Goal: Information Seeking & Learning: Learn about a topic

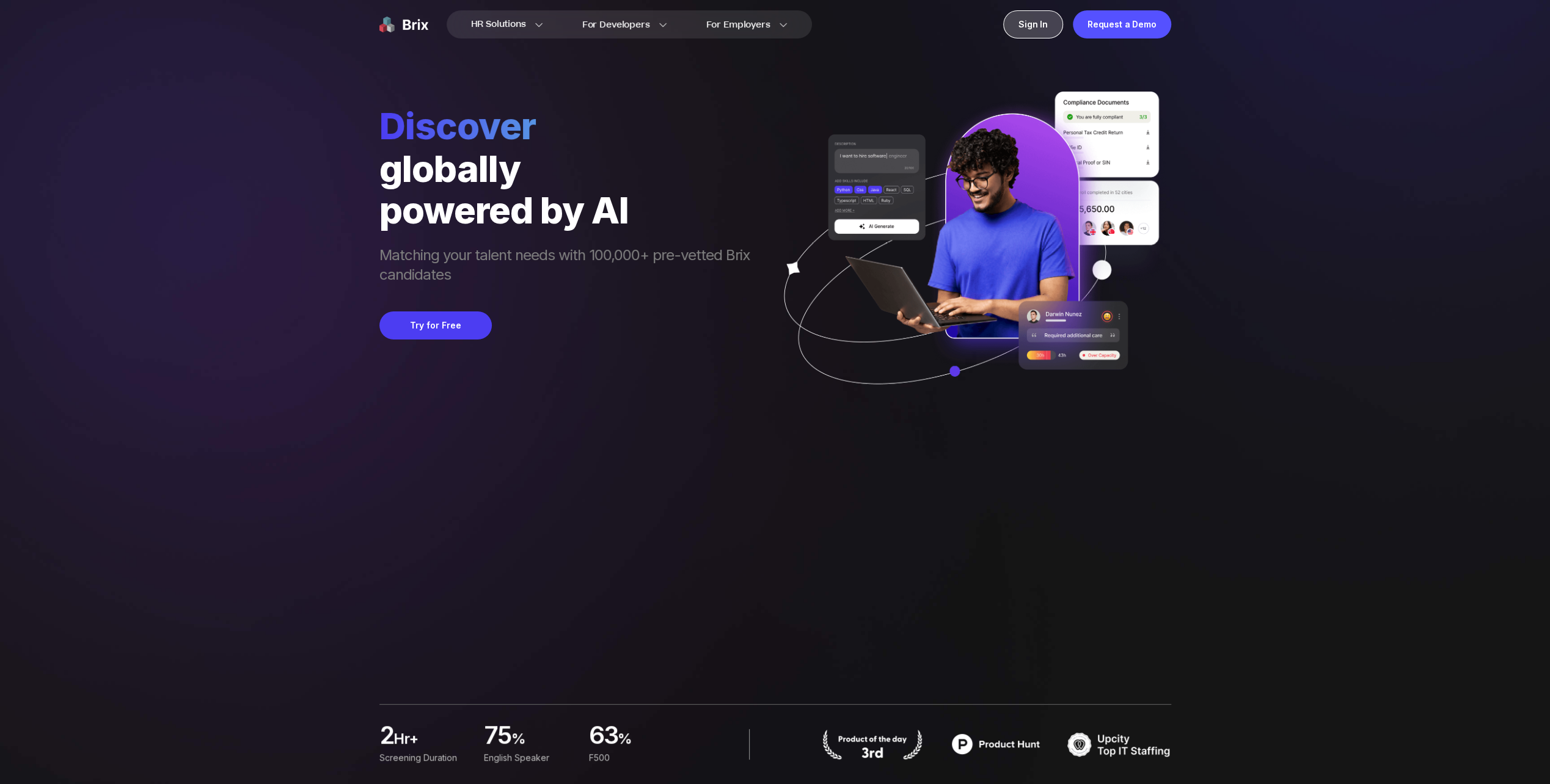
click at [1044, 26] on div "Sign In" at bounding box center [1032, 24] width 60 height 28
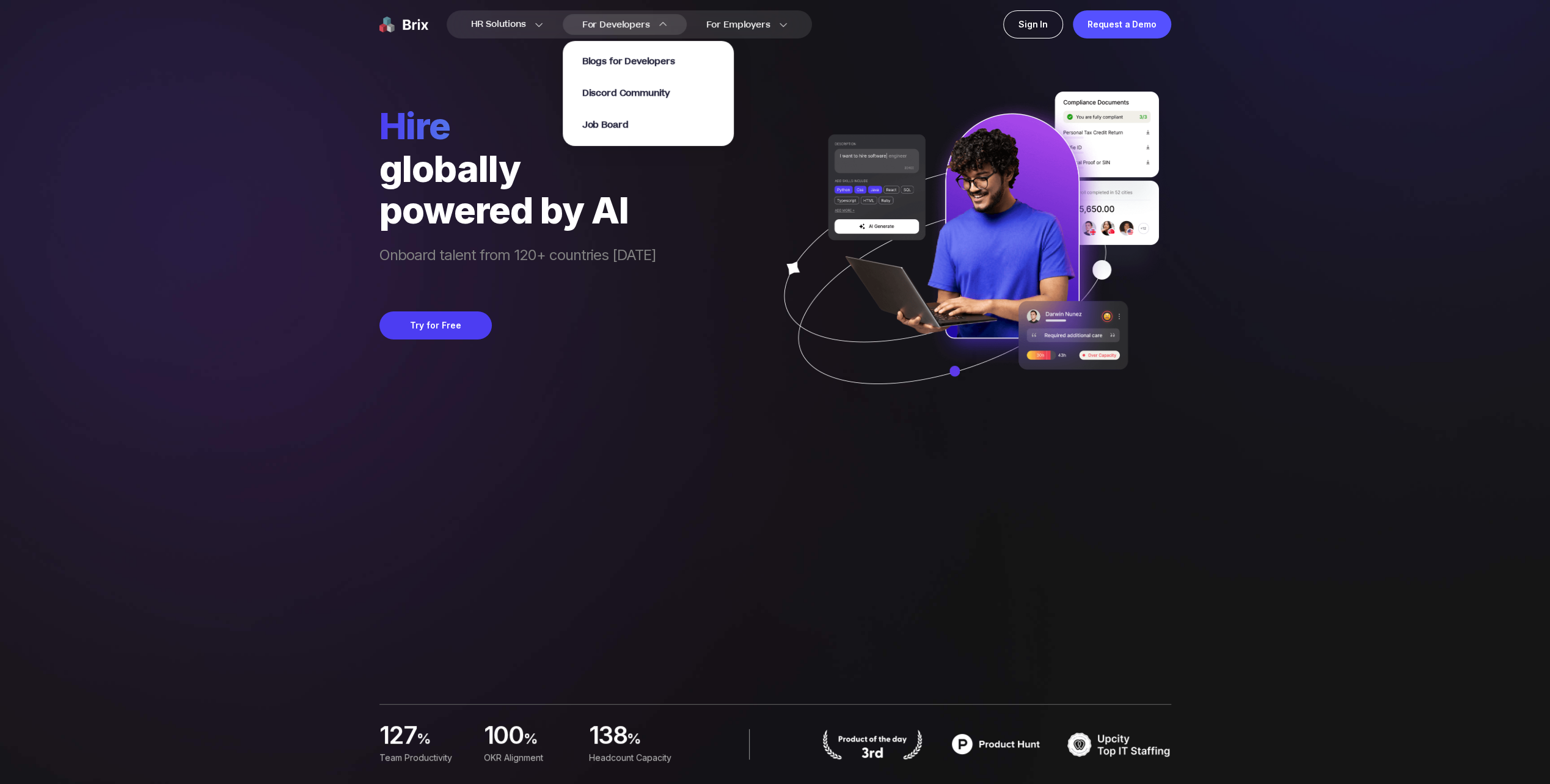
click at [625, 25] on span "For Developers" at bounding box center [616, 25] width 68 height 13
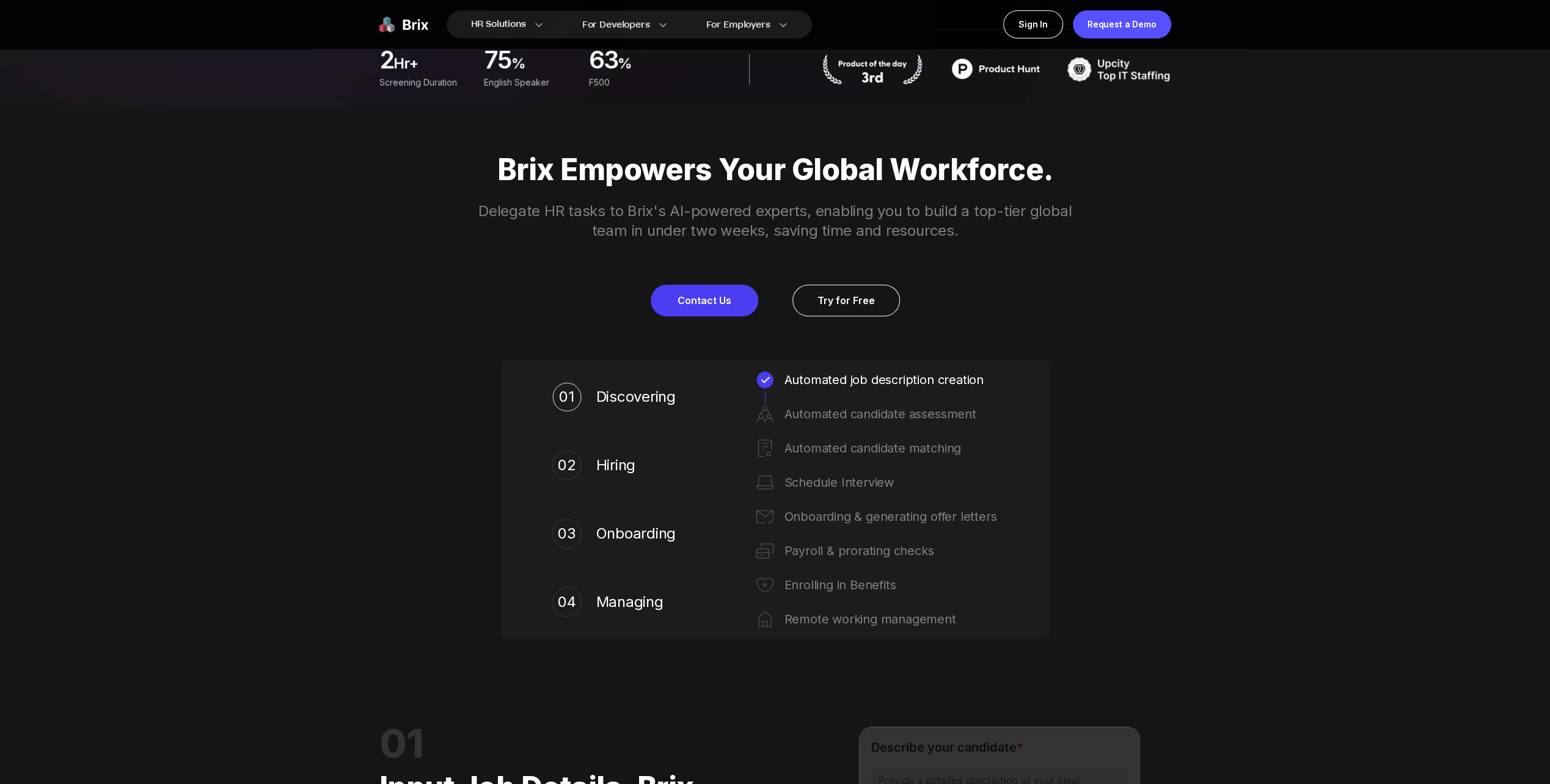
scroll to position [672, 0]
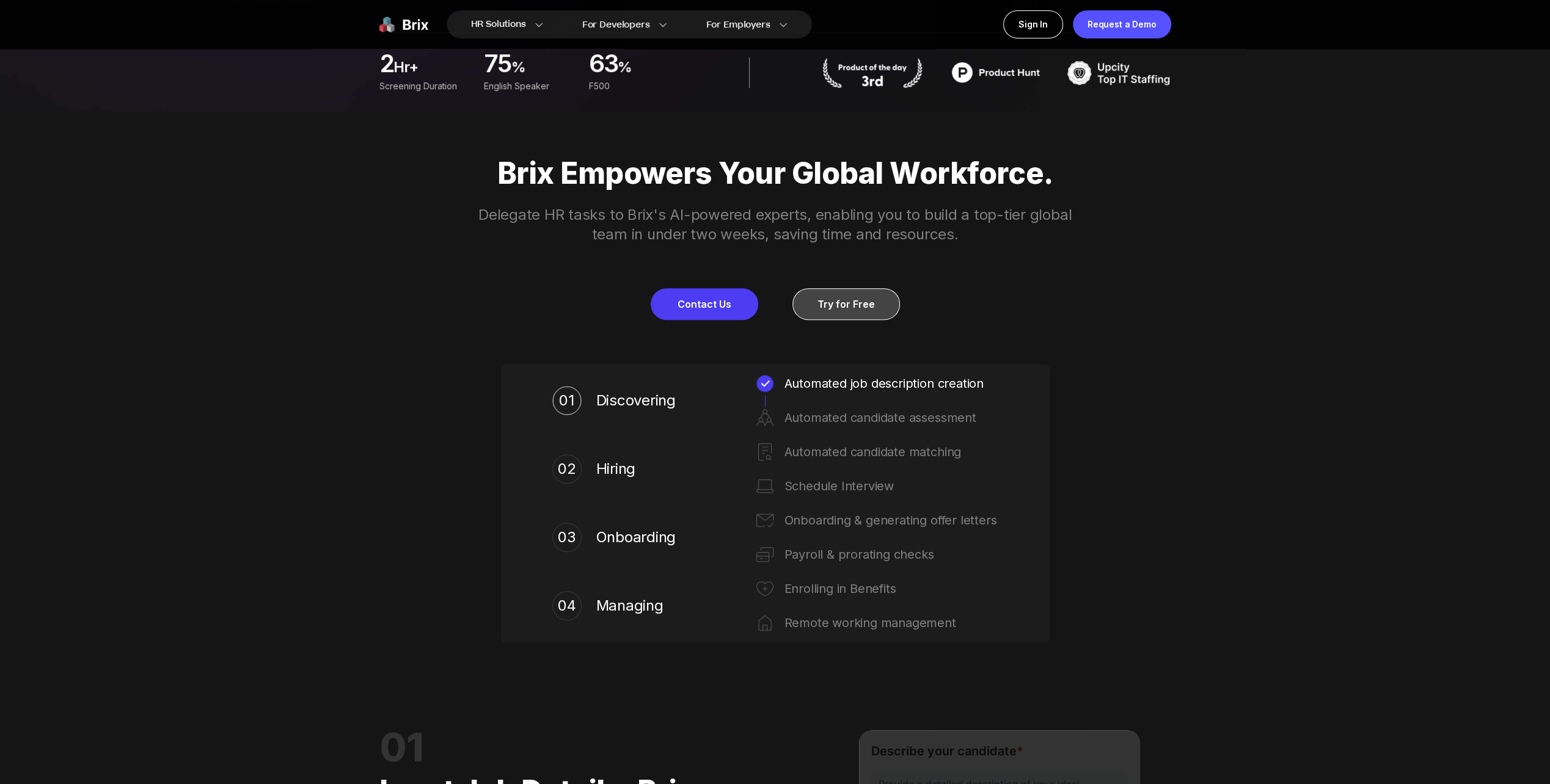
click at [839, 303] on link "Try for Free" at bounding box center [846, 304] width 108 height 31
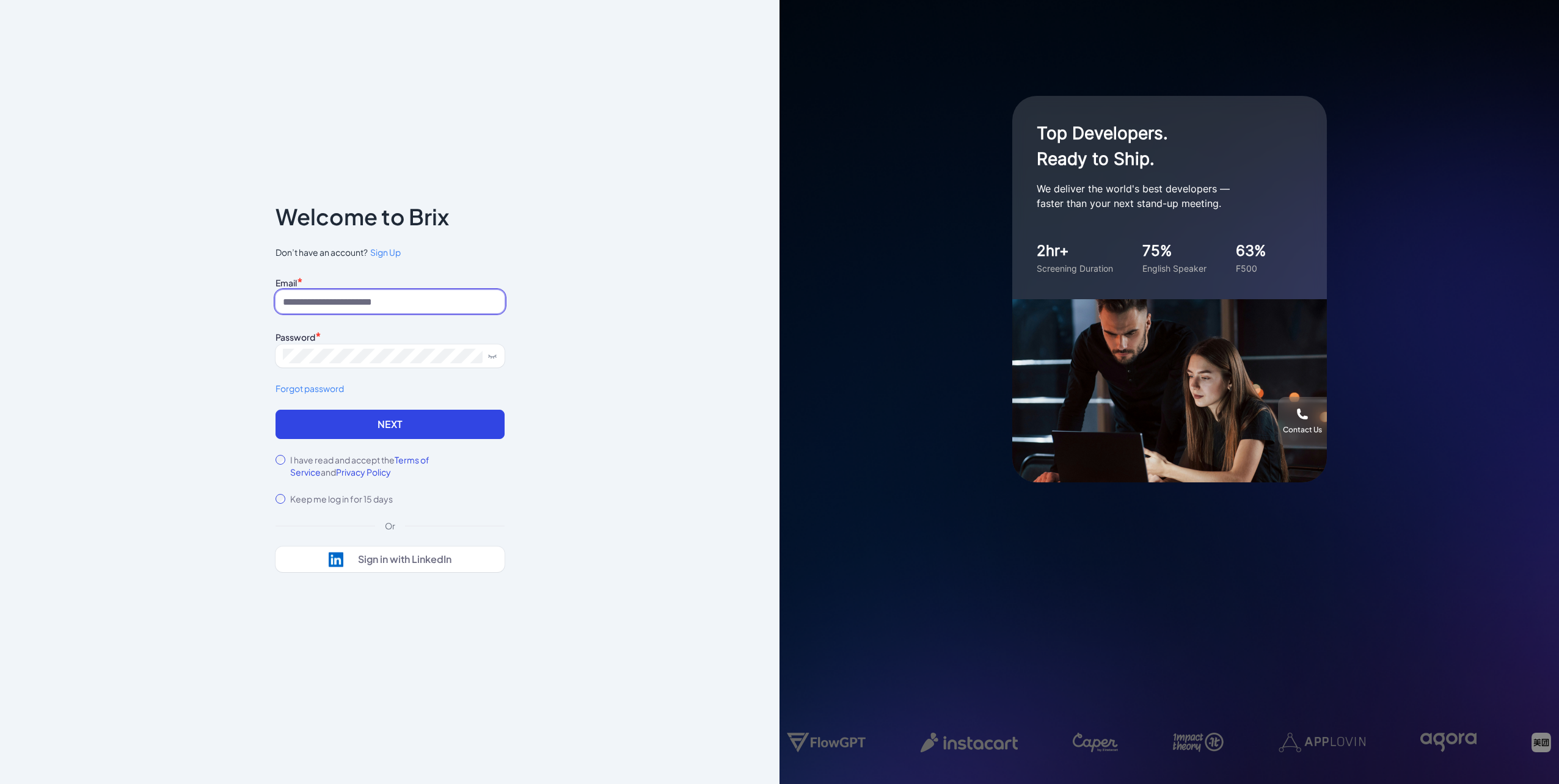
click at [339, 298] on input at bounding box center [390, 301] width 229 height 23
click at [276, 457] on div "I have read and accept the Terms of Service and Privacy Policy" at bounding box center [390, 466] width 229 height 25
click at [276, 453] on form "Email * Password * Forgot password Next I have read and accept the Terms of Ser…" at bounding box center [390, 389] width 229 height 232
click at [397, 559] on div "Sign in with LinkedIn" at bounding box center [405, 559] width 93 height 12
click at [395, 563] on div "Sign in with LinkedIn" at bounding box center [405, 559] width 93 height 12
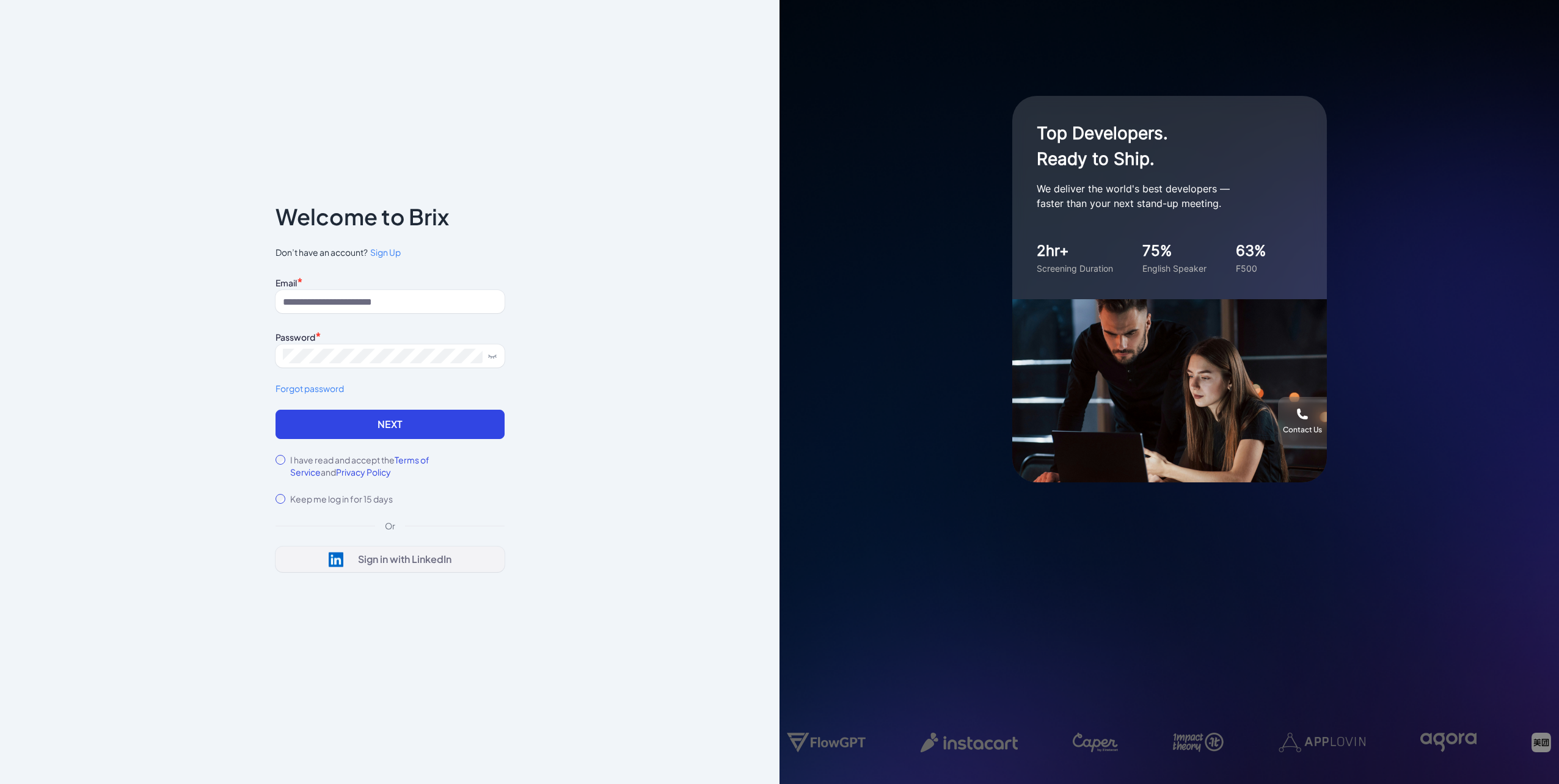
click at [397, 564] on div "Sign in with LinkedIn" at bounding box center [405, 559] width 93 height 12
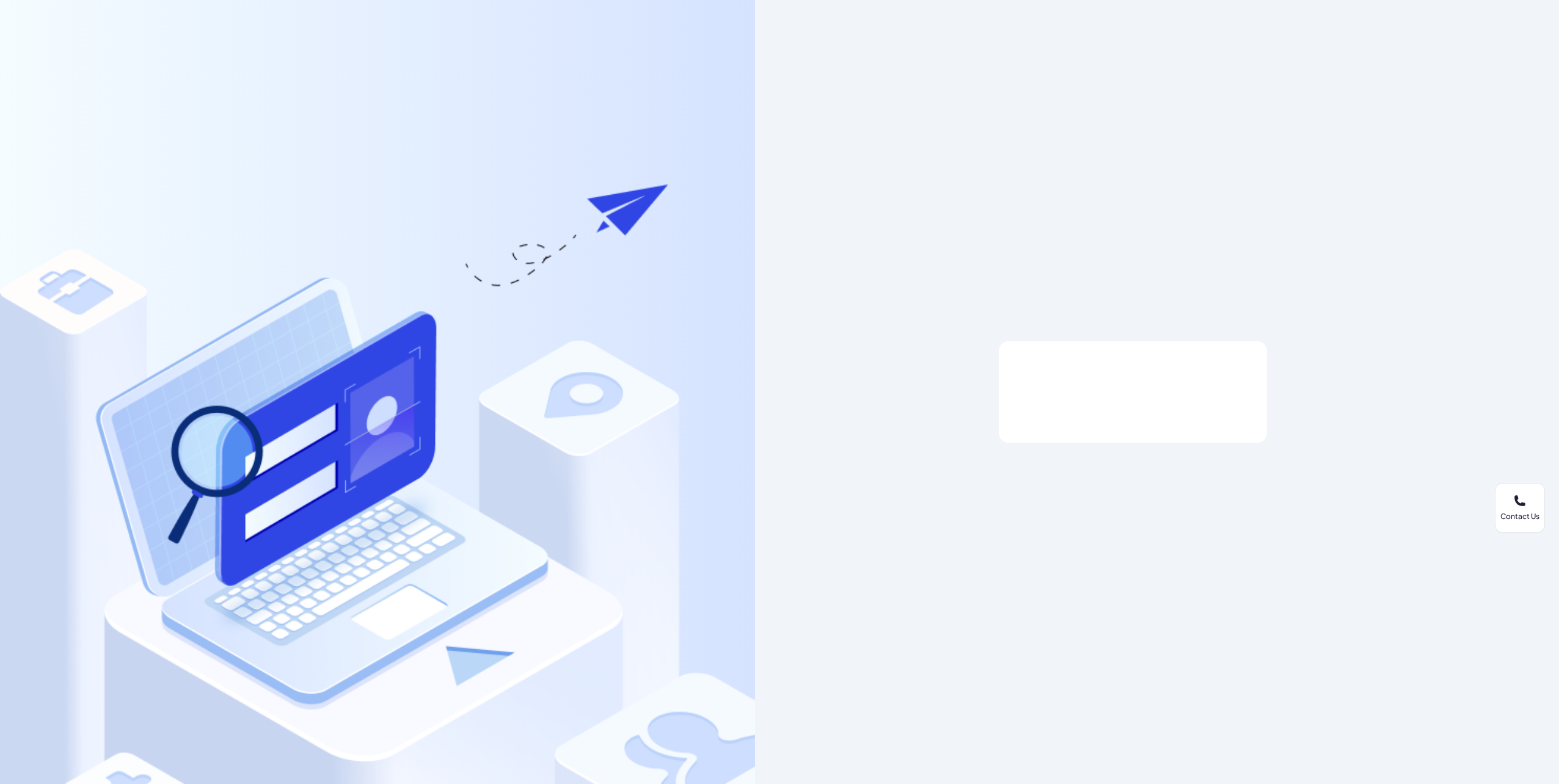
click at [1130, 415] on div at bounding box center [1133, 391] width 268 height 101
drag, startPoint x: 1032, startPoint y: 360, endPoint x: 1103, endPoint y: 463, distance: 125.1
click at [1103, 463] on div at bounding box center [1132, 392] width 755 height 784
click at [1043, 388] on div at bounding box center [1133, 392] width 229 height 23
click at [1029, 393] on div at bounding box center [1133, 392] width 229 height 23
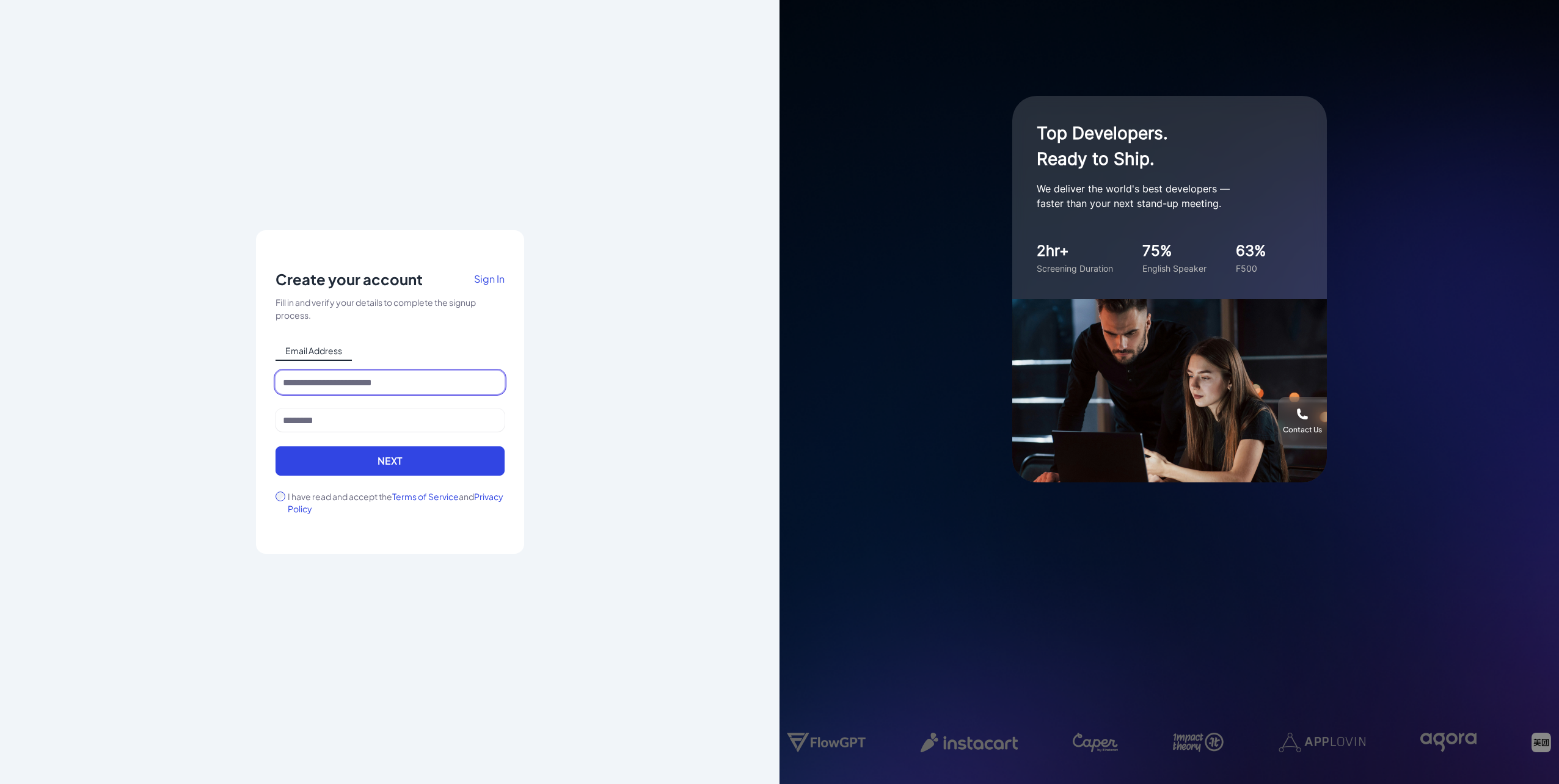
click at [346, 384] on input at bounding box center [390, 382] width 229 height 23
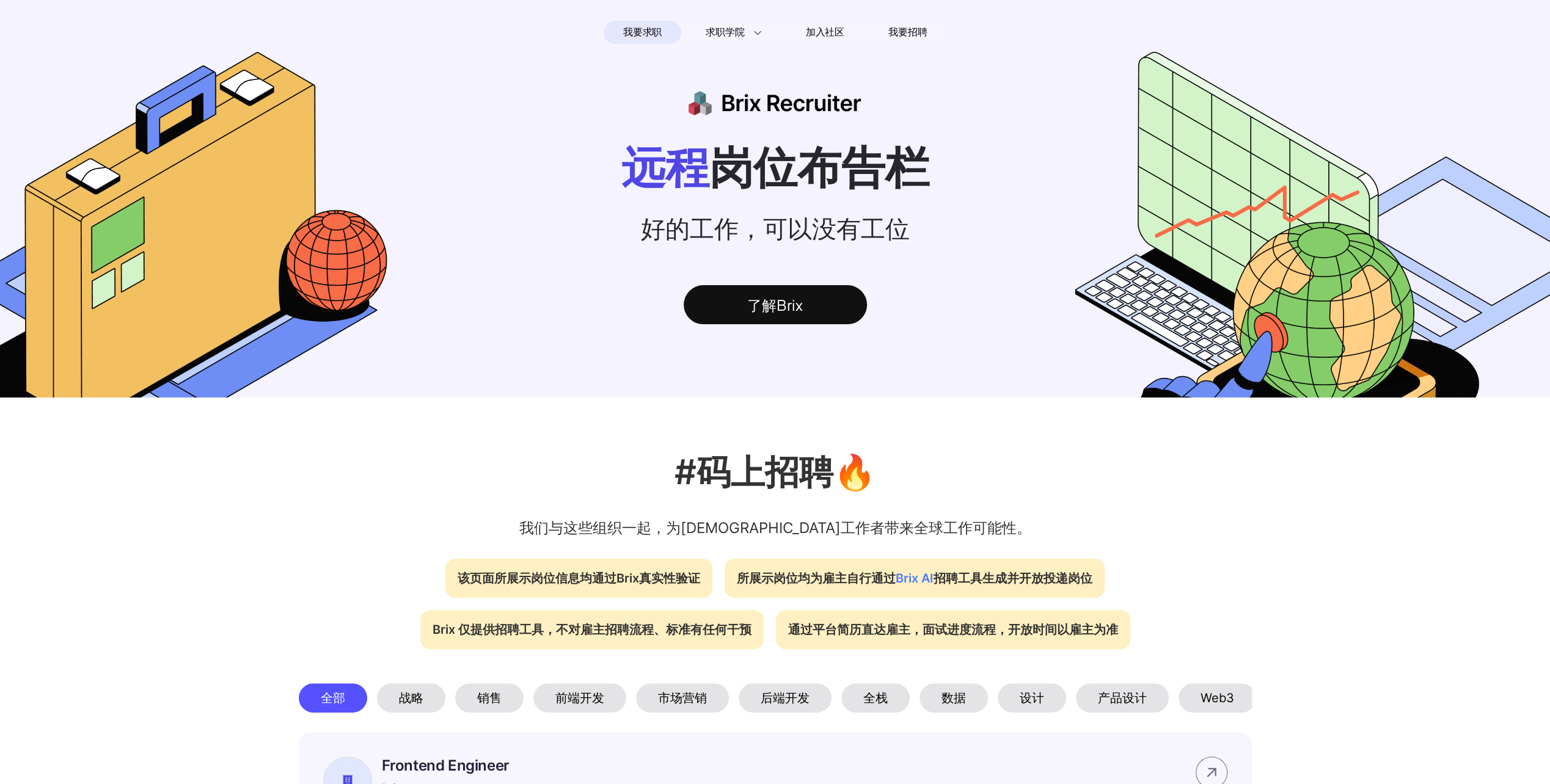
click at [631, 33] on span "我要求职" at bounding box center [642, 32] width 38 height 20
click at [645, 35] on span "我要求职" at bounding box center [642, 32] width 38 height 20
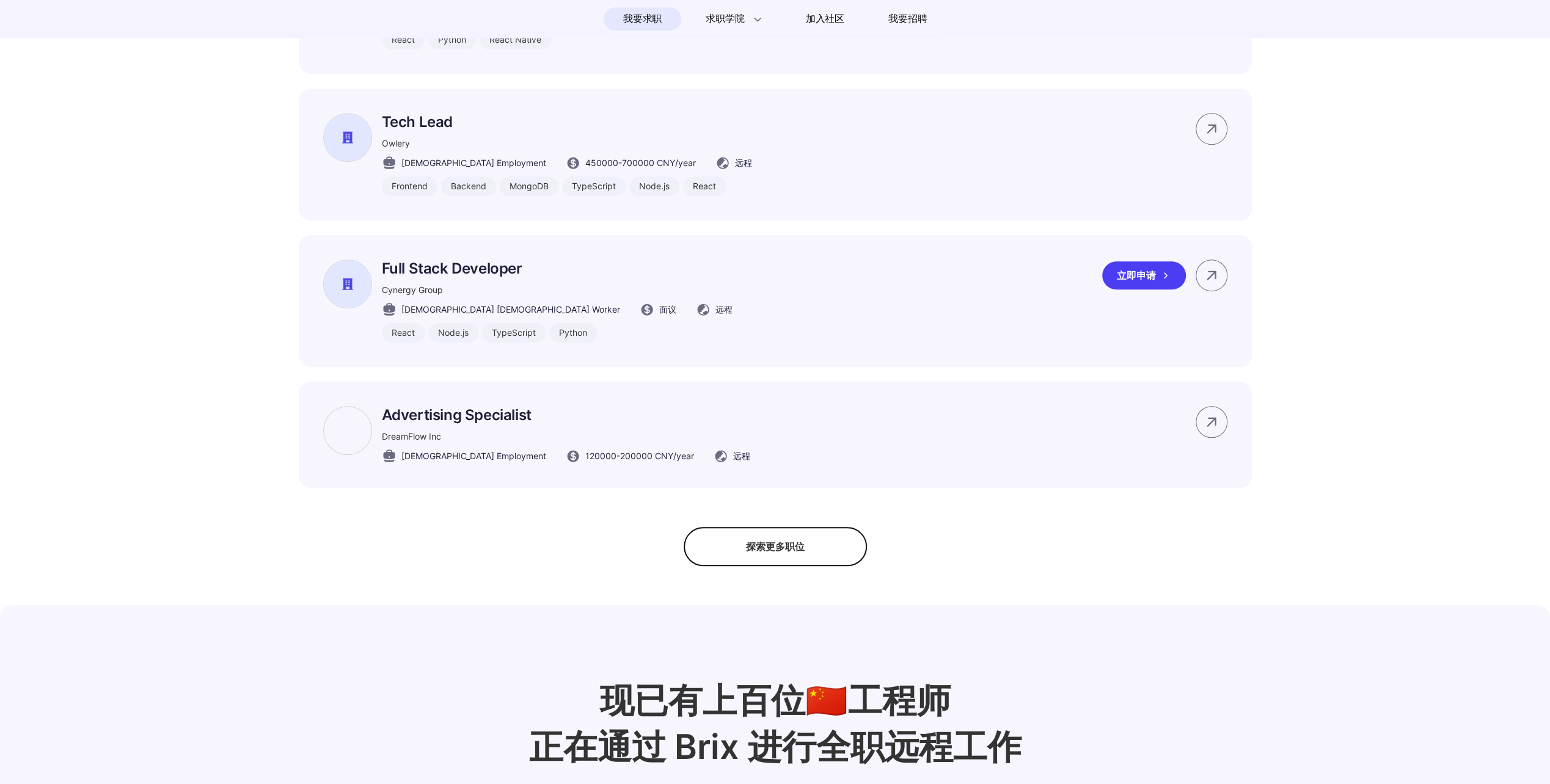
scroll to position [855, 0]
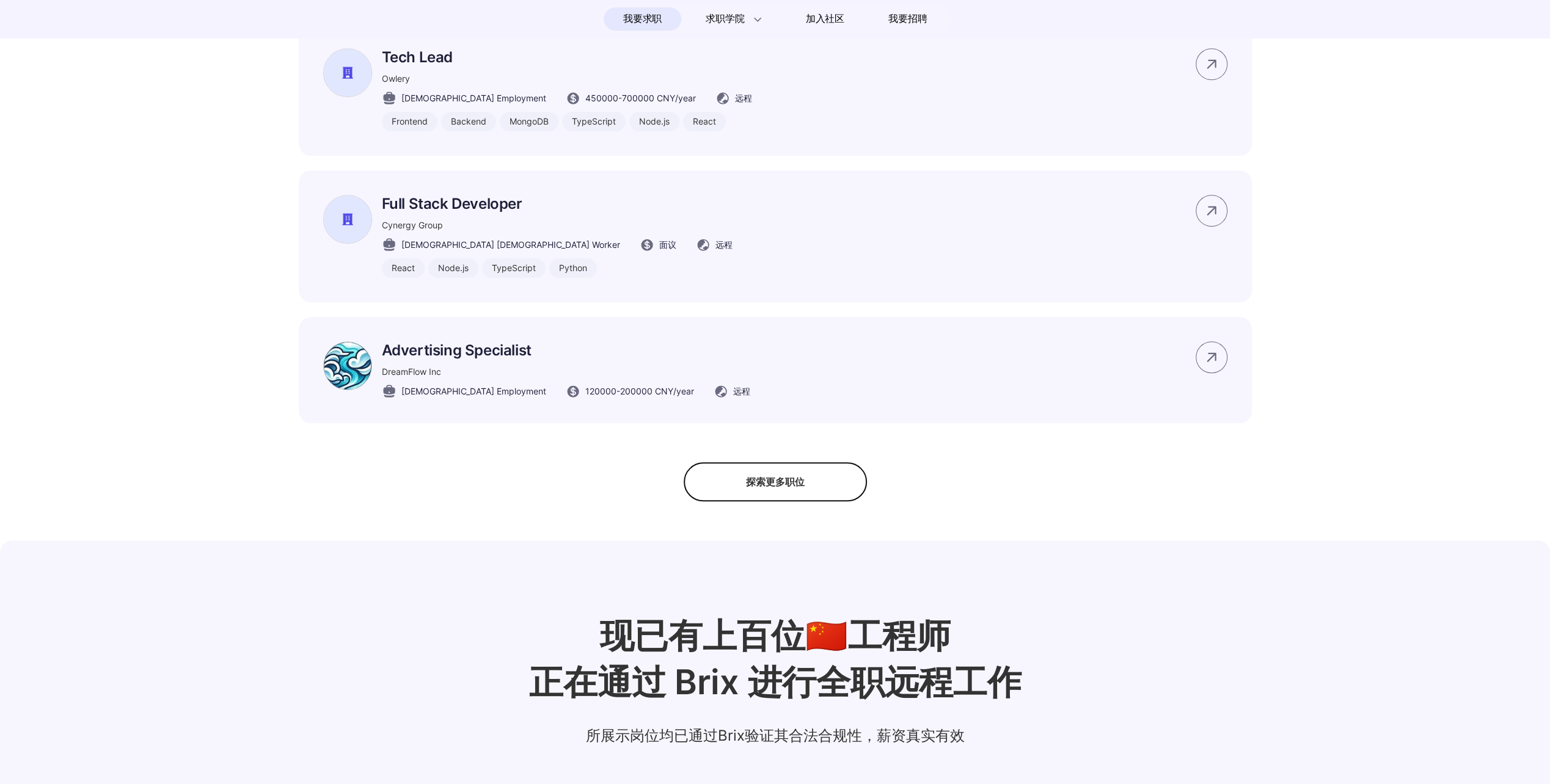
click at [748, 501] on div "探索更多职位" at bounding box center [775, 482] width 183 height 39
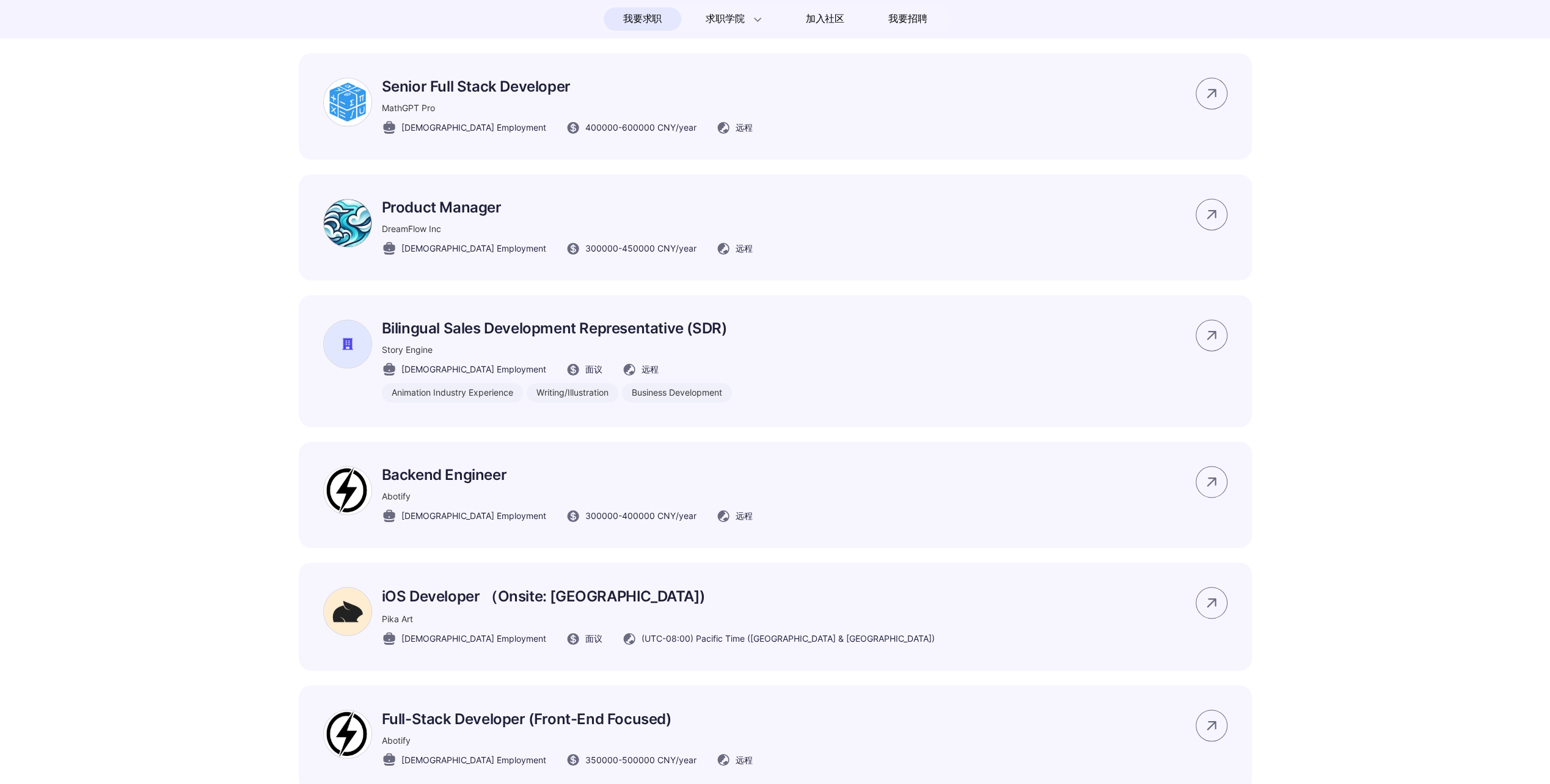
scroll to position [1710, 0]
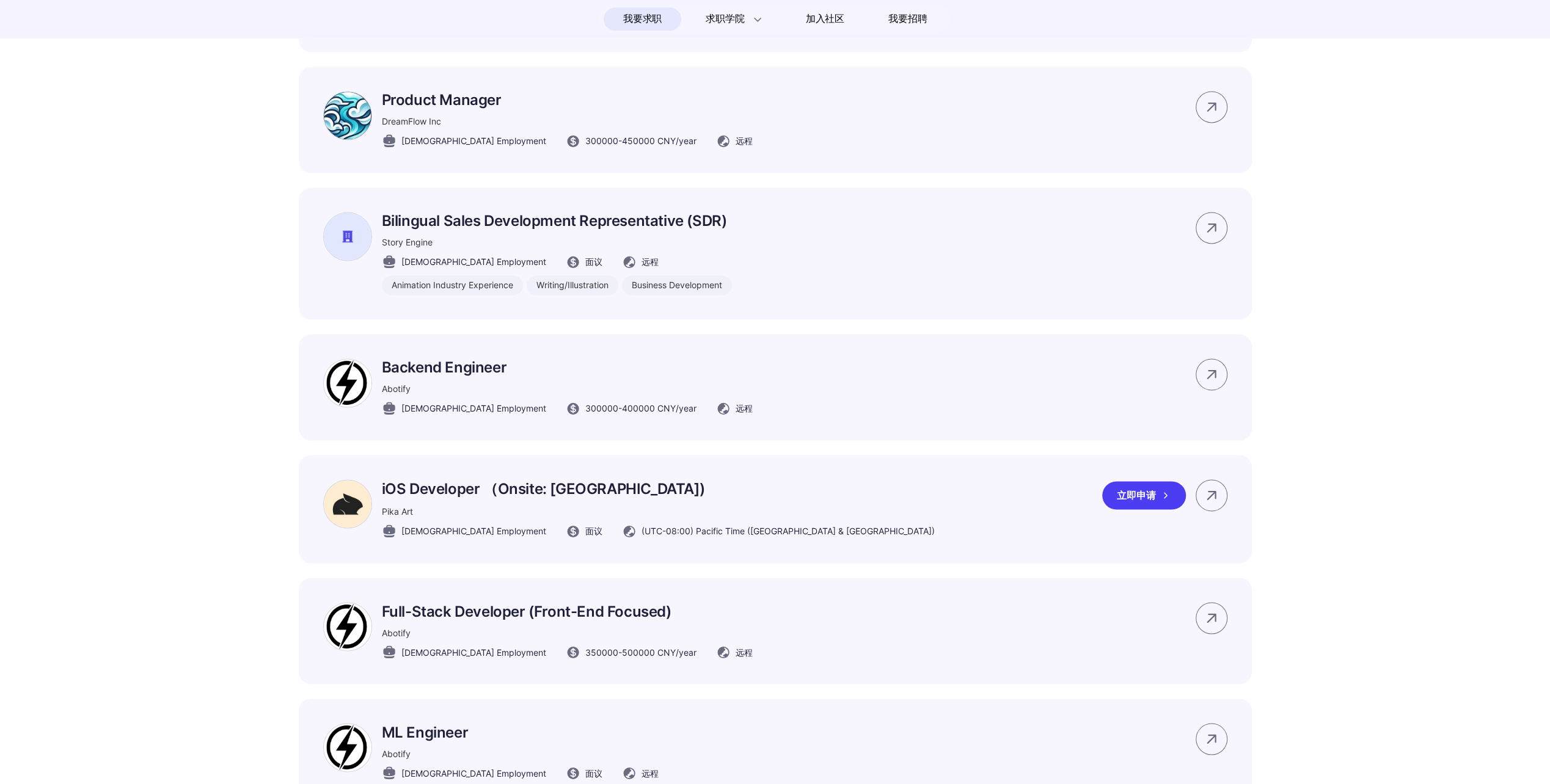
click at [579, 499] on p "iOS Developer （Onsite: Palo Alto)" at bounding box center [659, 489] width 553 height 20
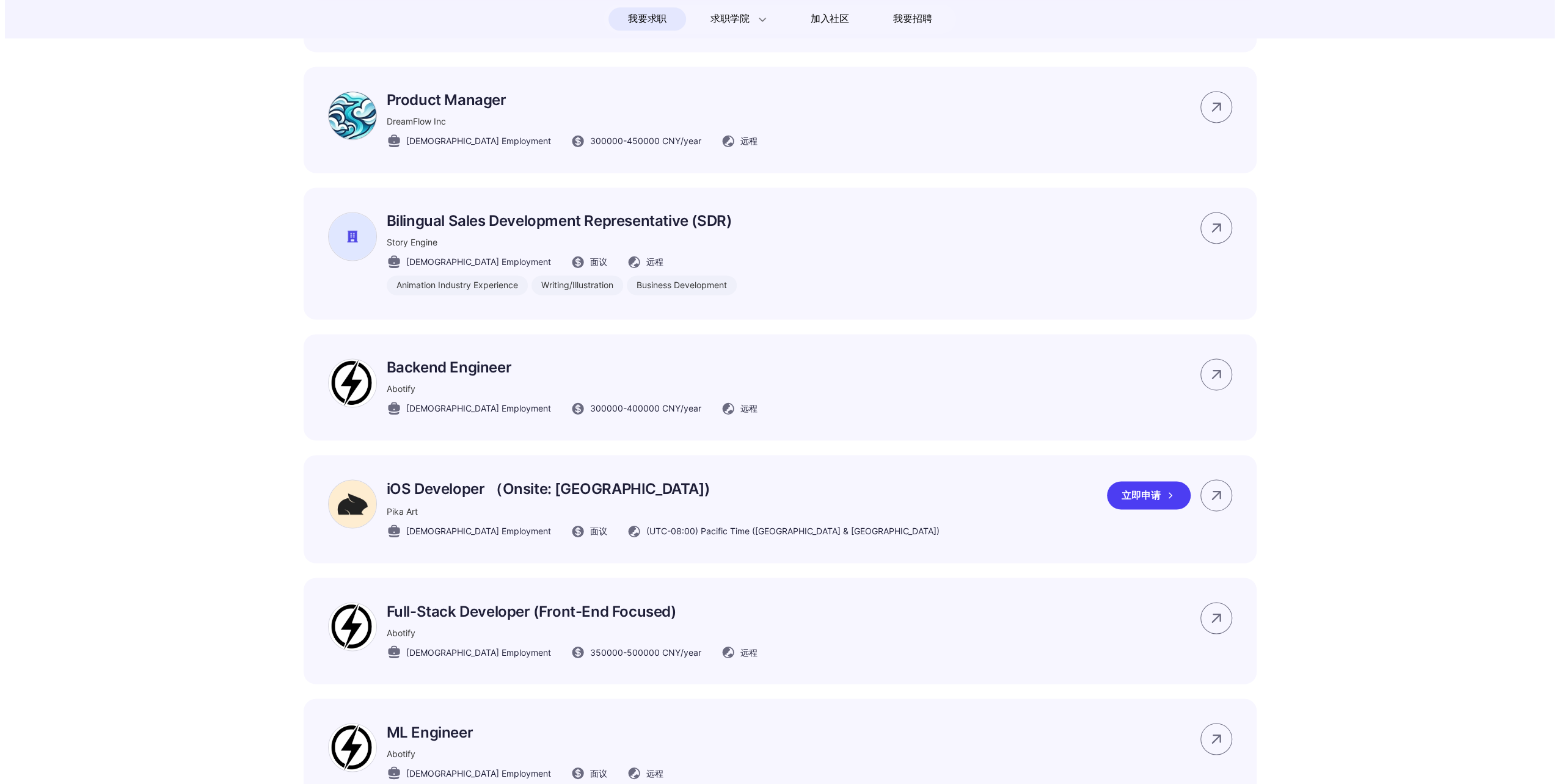
scroll to position [0, 0]
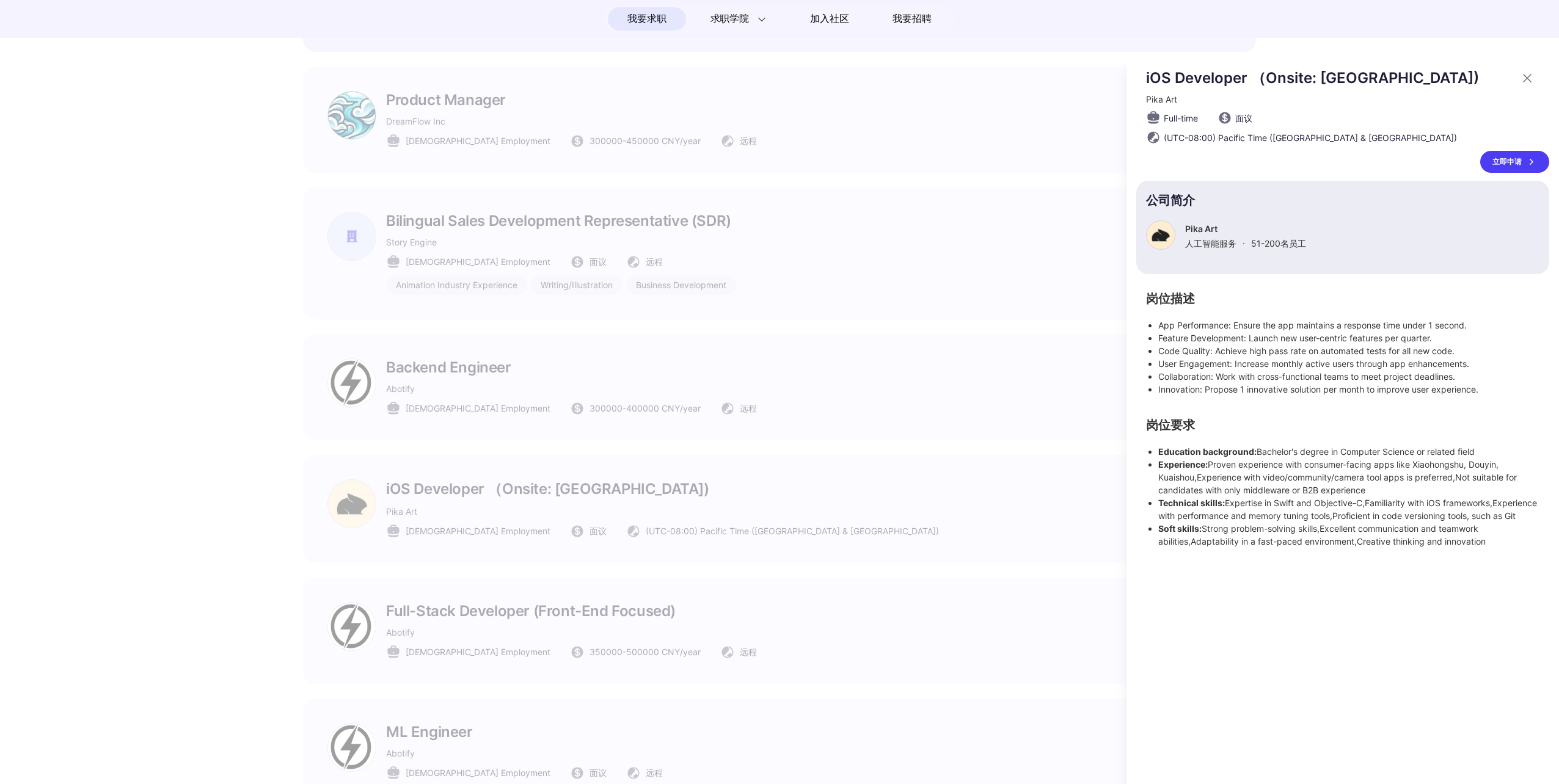
click at [952, 486] on div at bounding box center [779, 418] width 1559 height 731
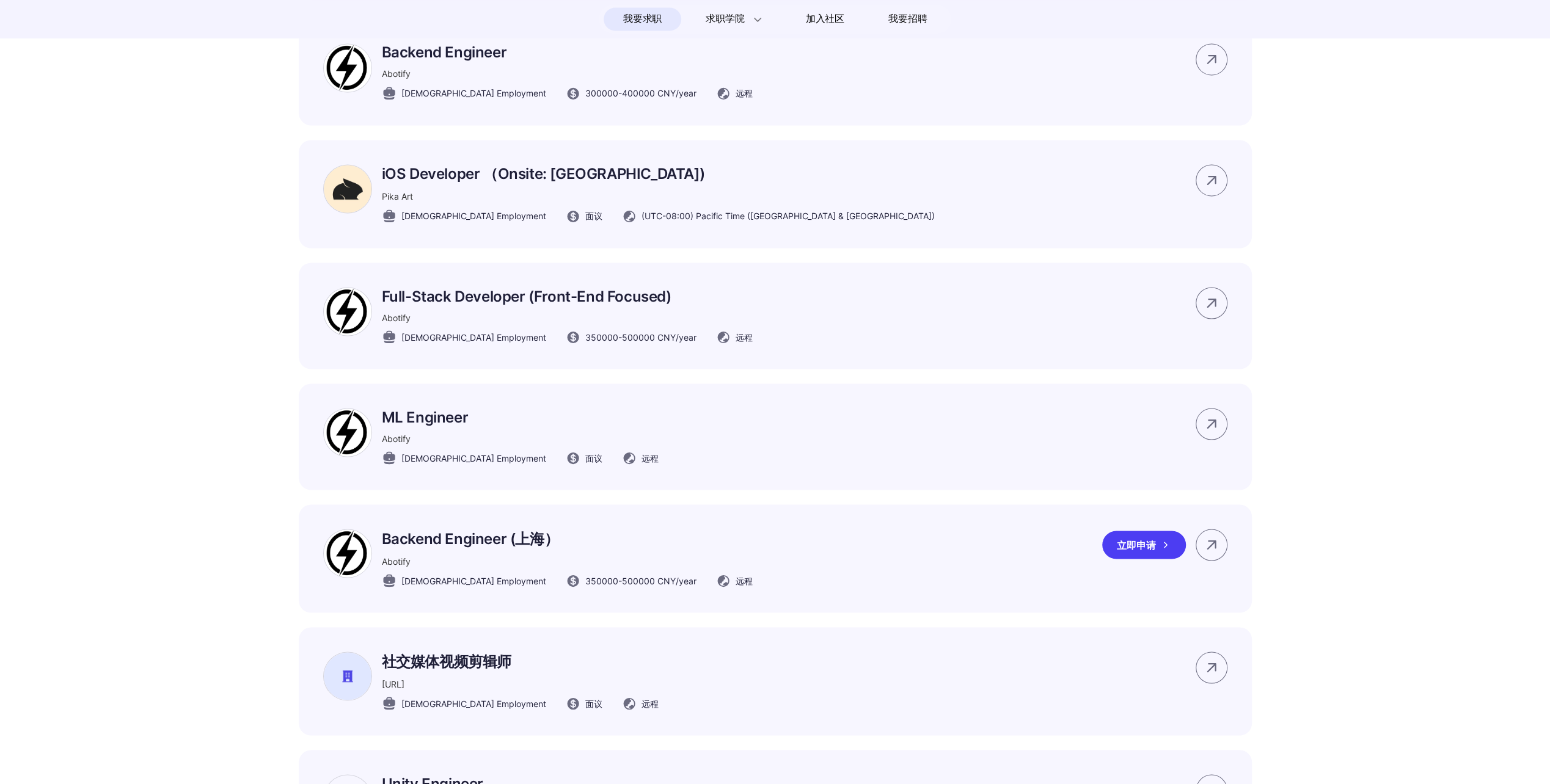
scroll to position [2076, 0]
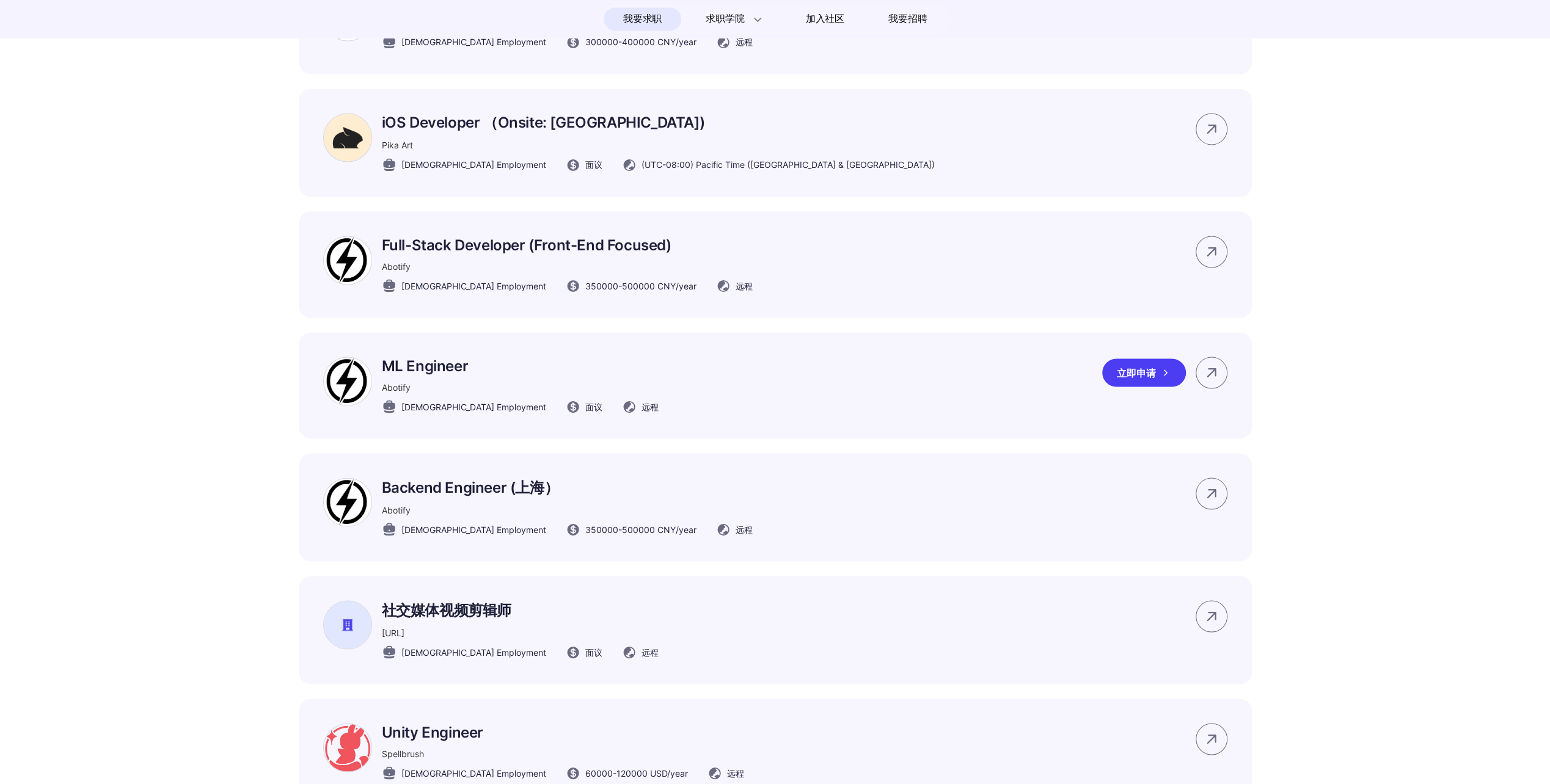
click at [1140, 386] on div "立即申请" at bounding box center [1144, 372] width 84 height 28
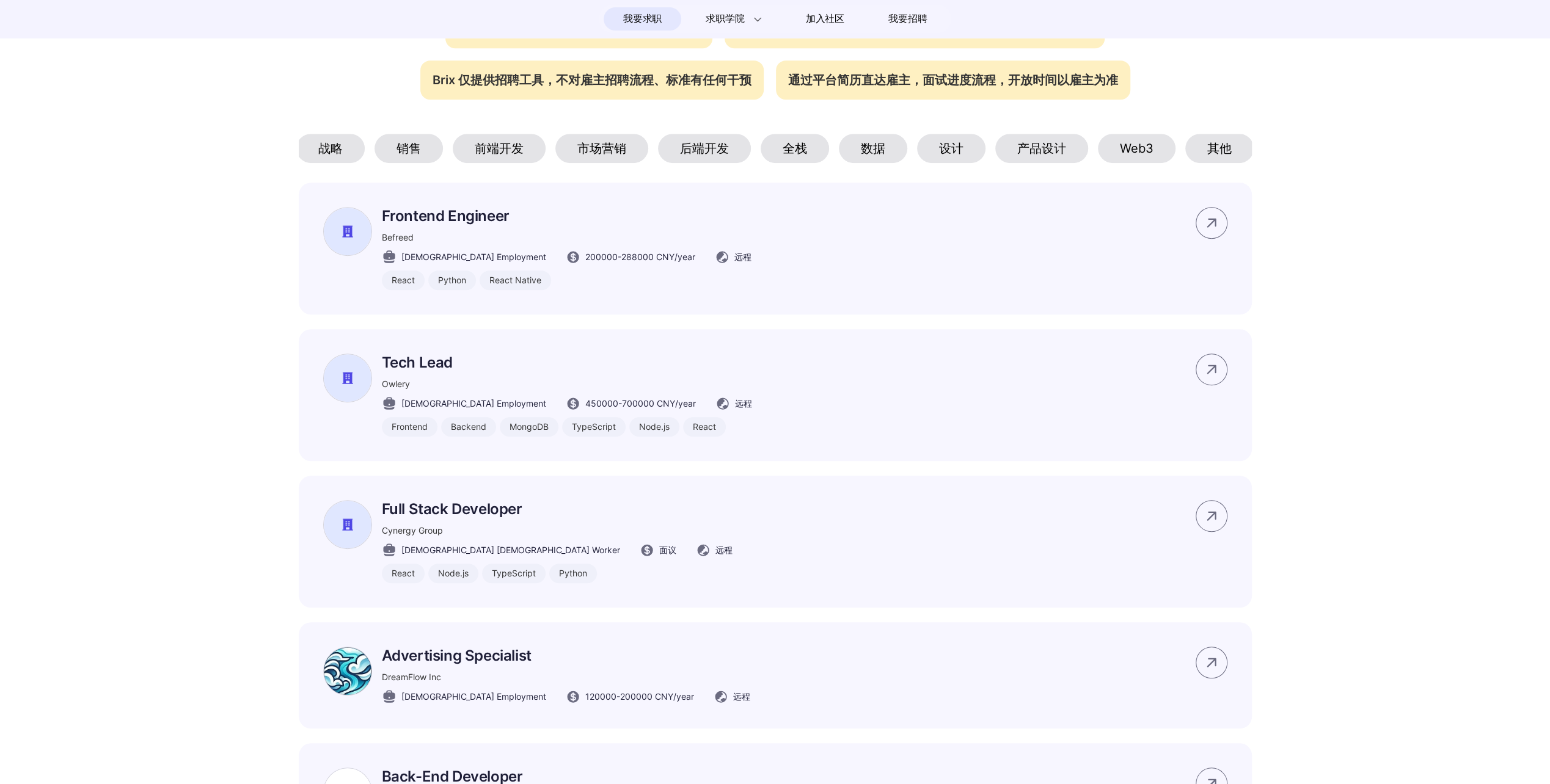
scroll to position [0, 82]
click at [1227, 155] on div "其他" at bounding box center [1218, 148] width 69 height 30
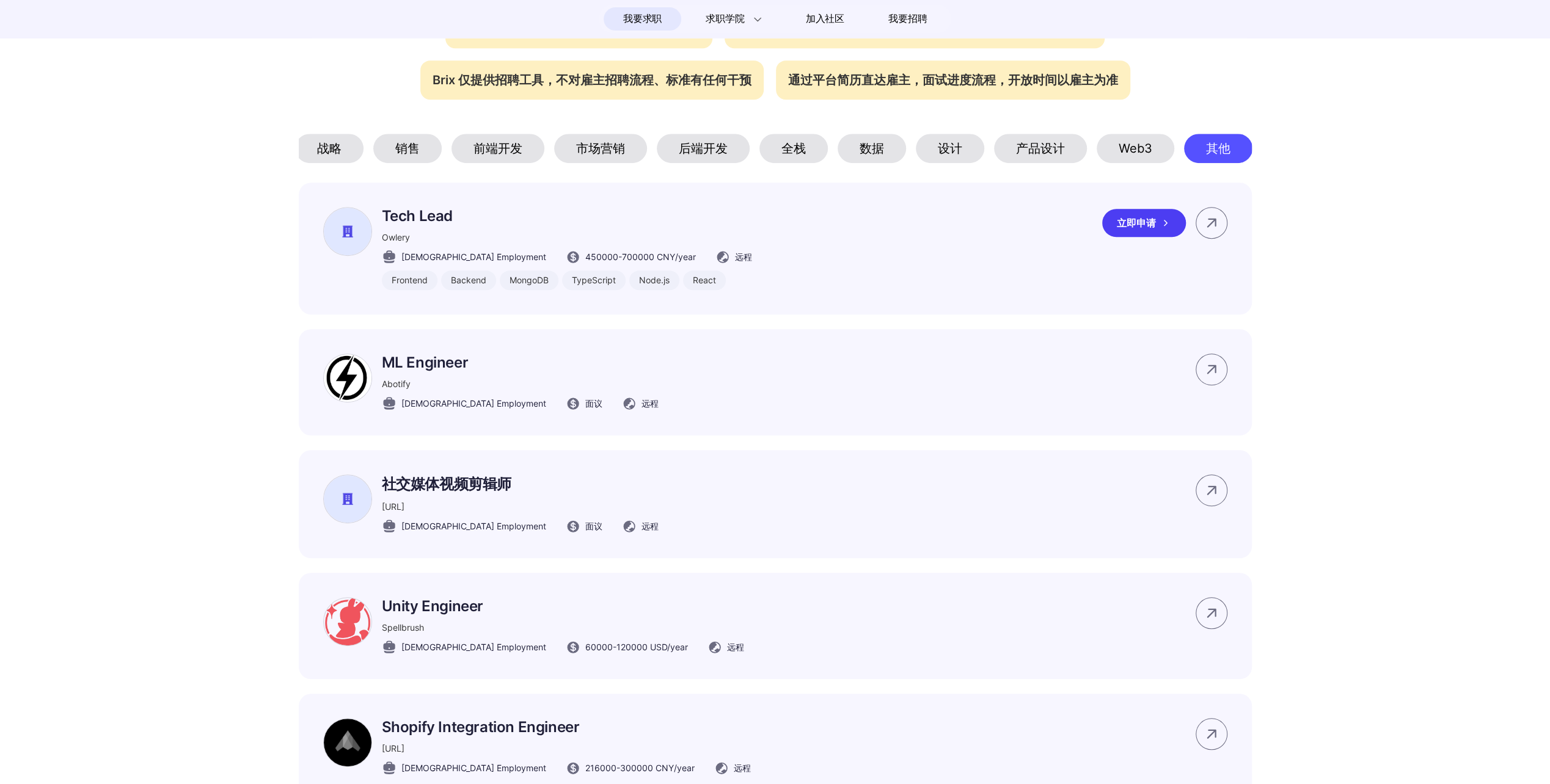
click at [447, 225] on p "Tech Lead" at bounding box center [567, 216] width 370 height 18
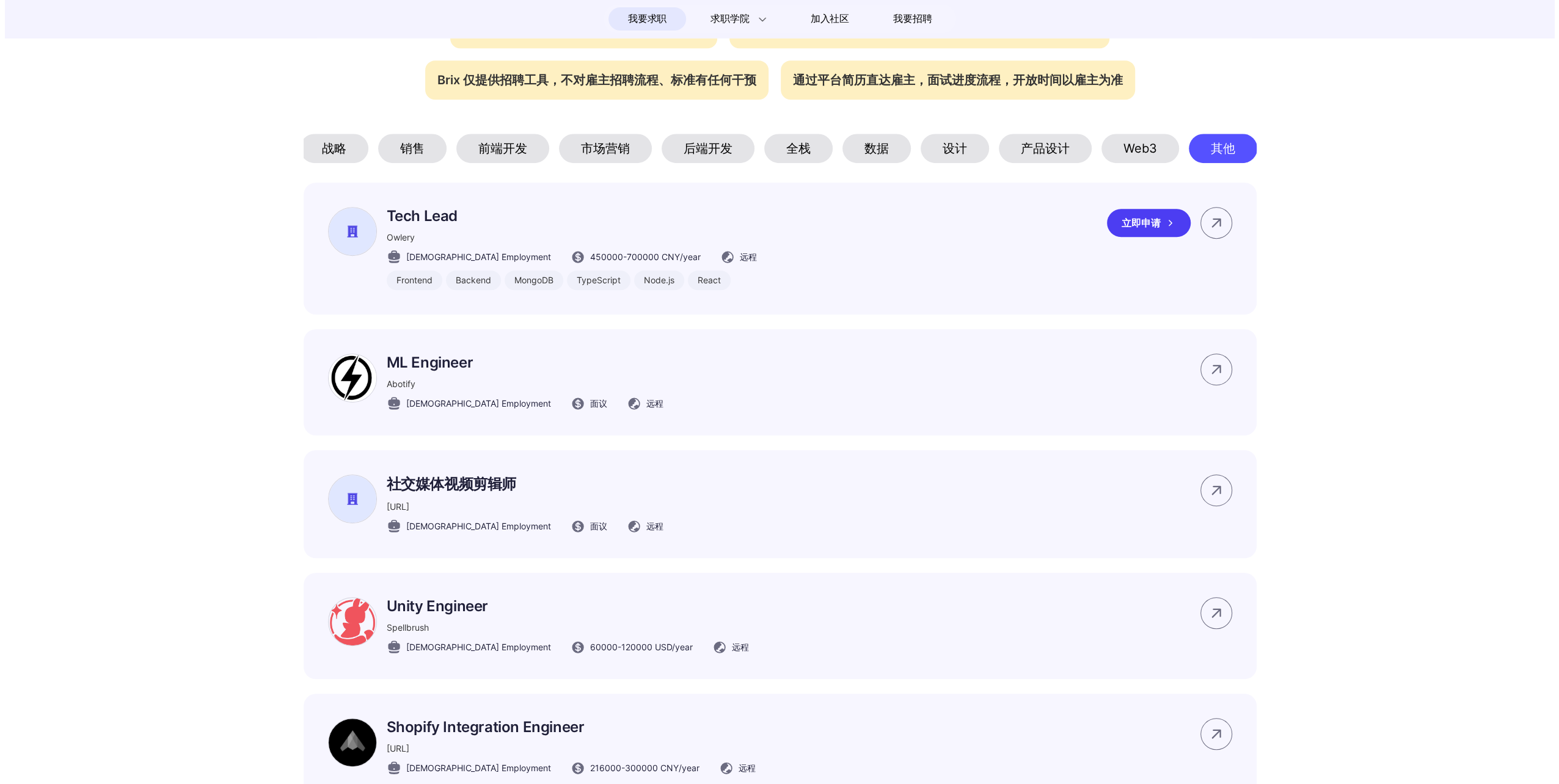
scroll to position [0, 0]
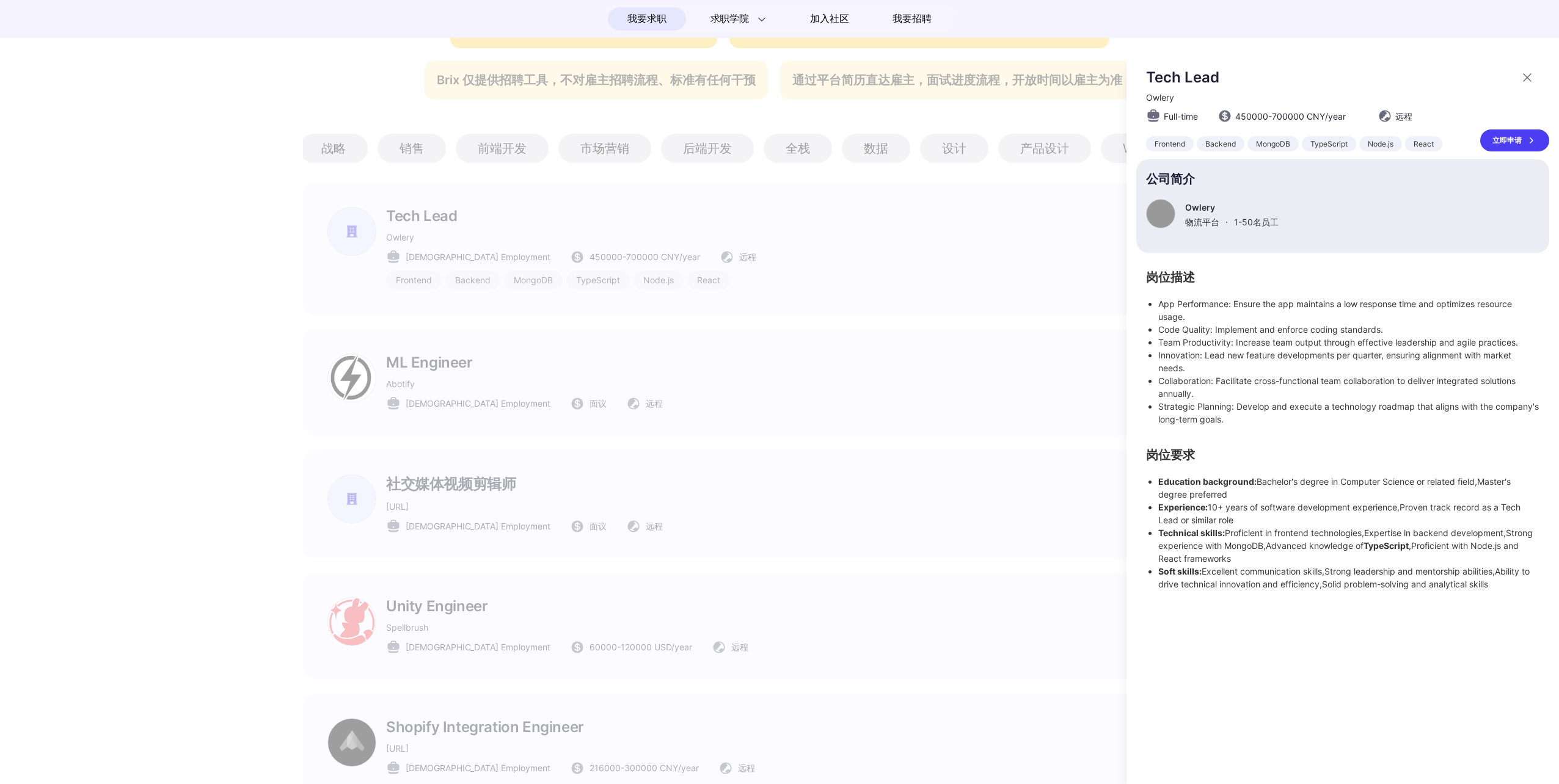
click at [253, 316] on div at bounding box center [779, 418] width 1559 height 731
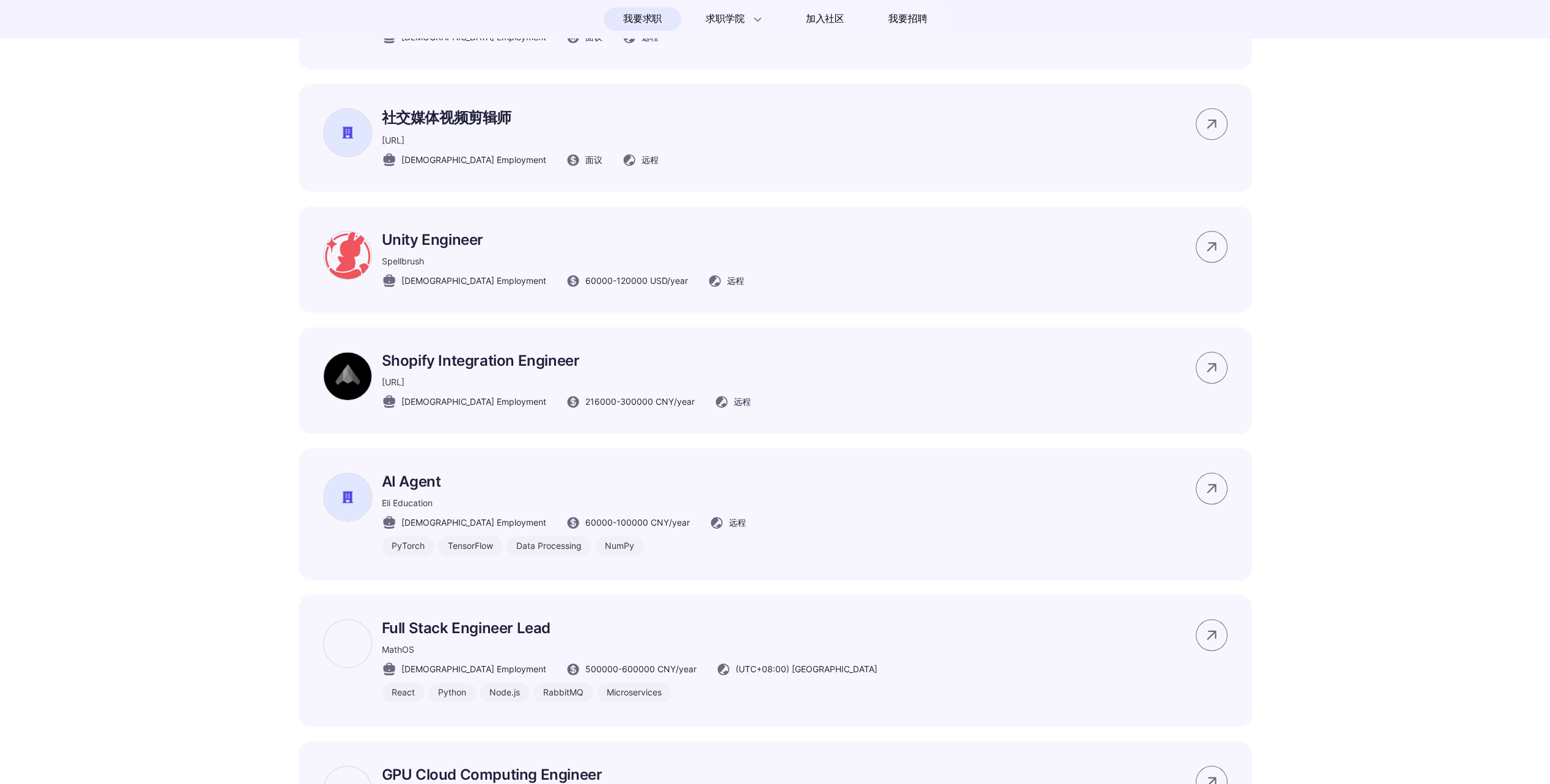
scroll to position [1160, 0]
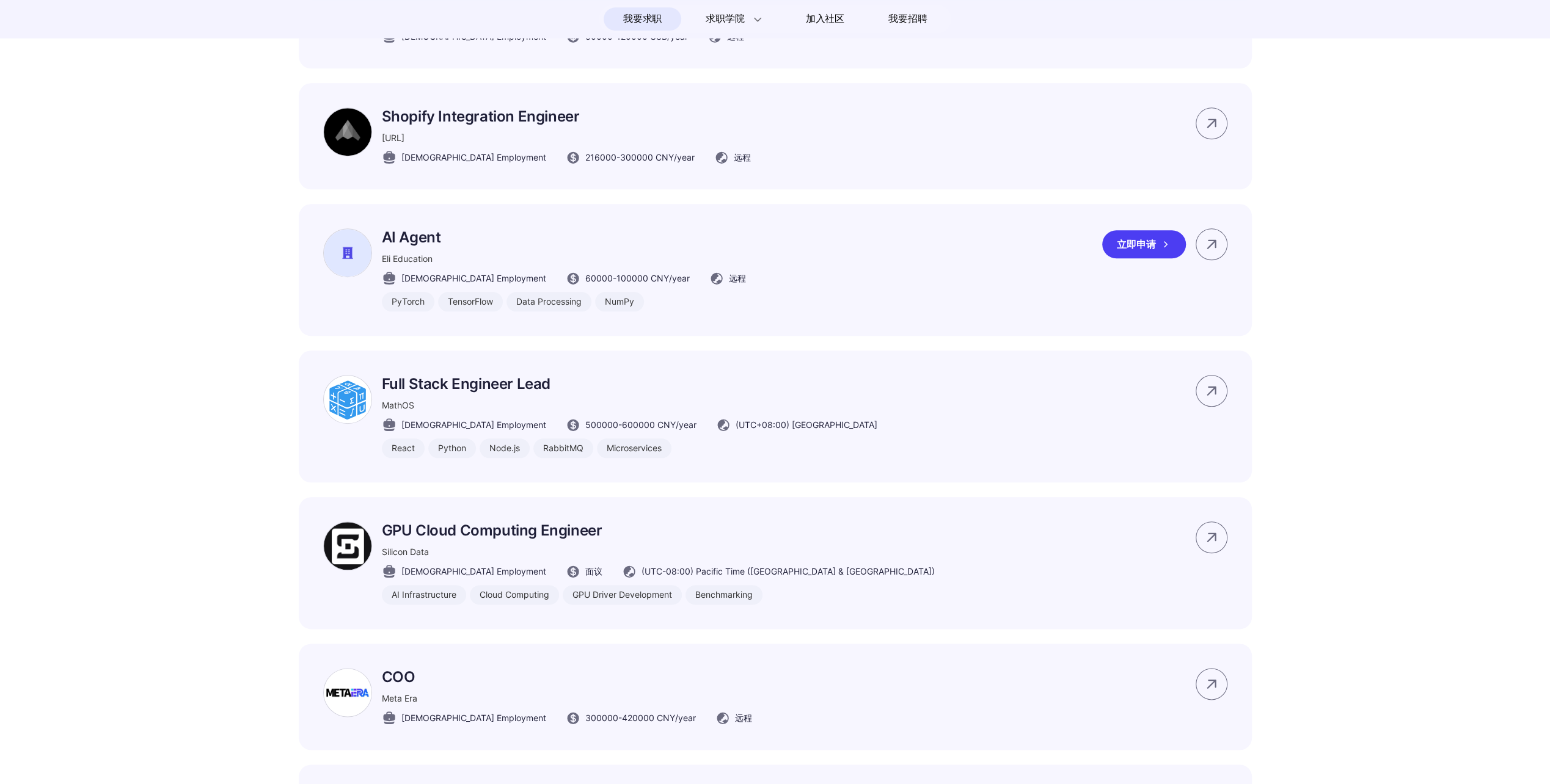
click at [738, 274] on div "AI Agent Eli Education Part-time Employment 60000 - 100000 CNY /year 远程 PyTorch…" at bounding box center [776, 270] width 953 height 132
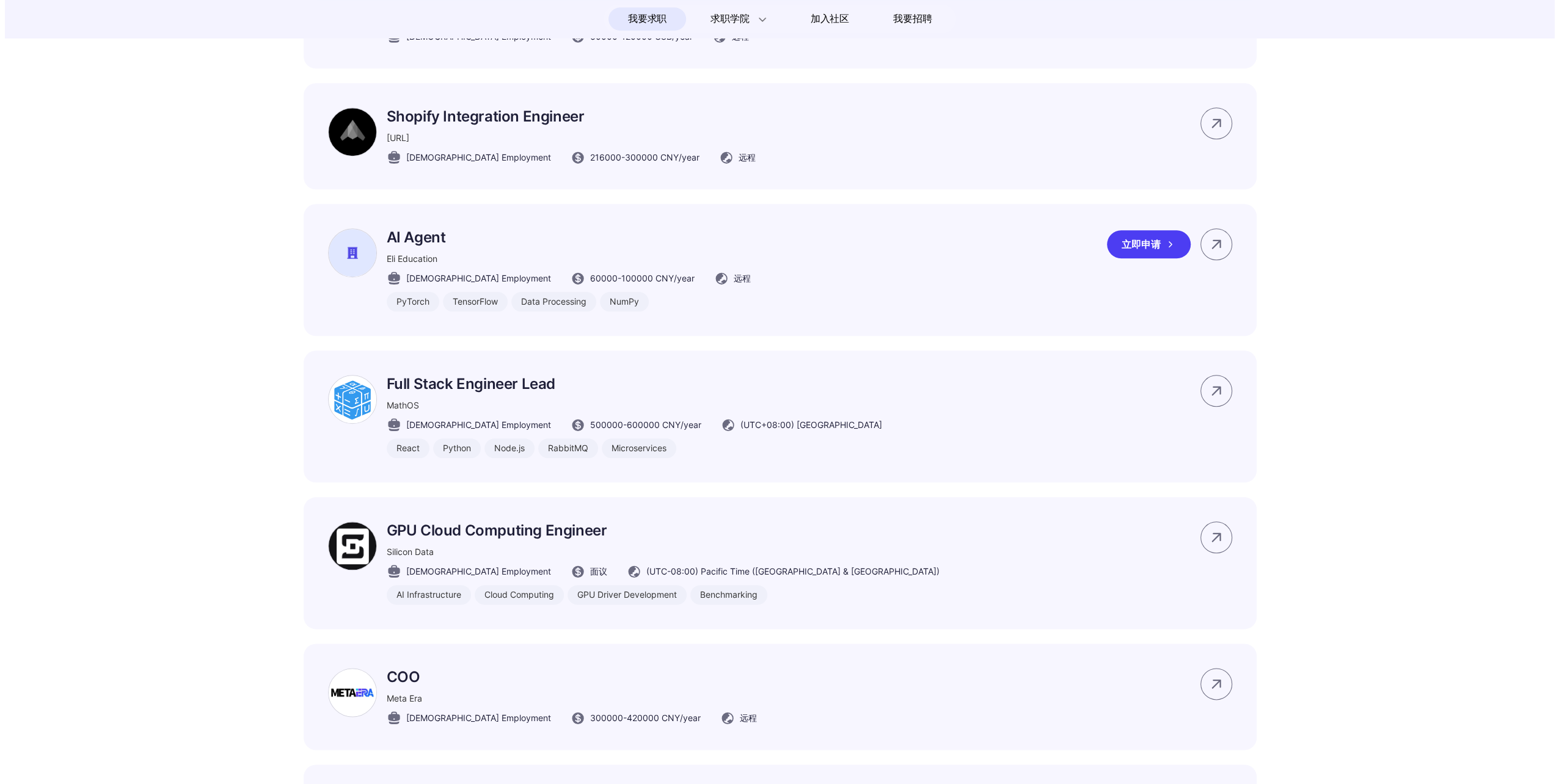
scroll to position [0, 0]
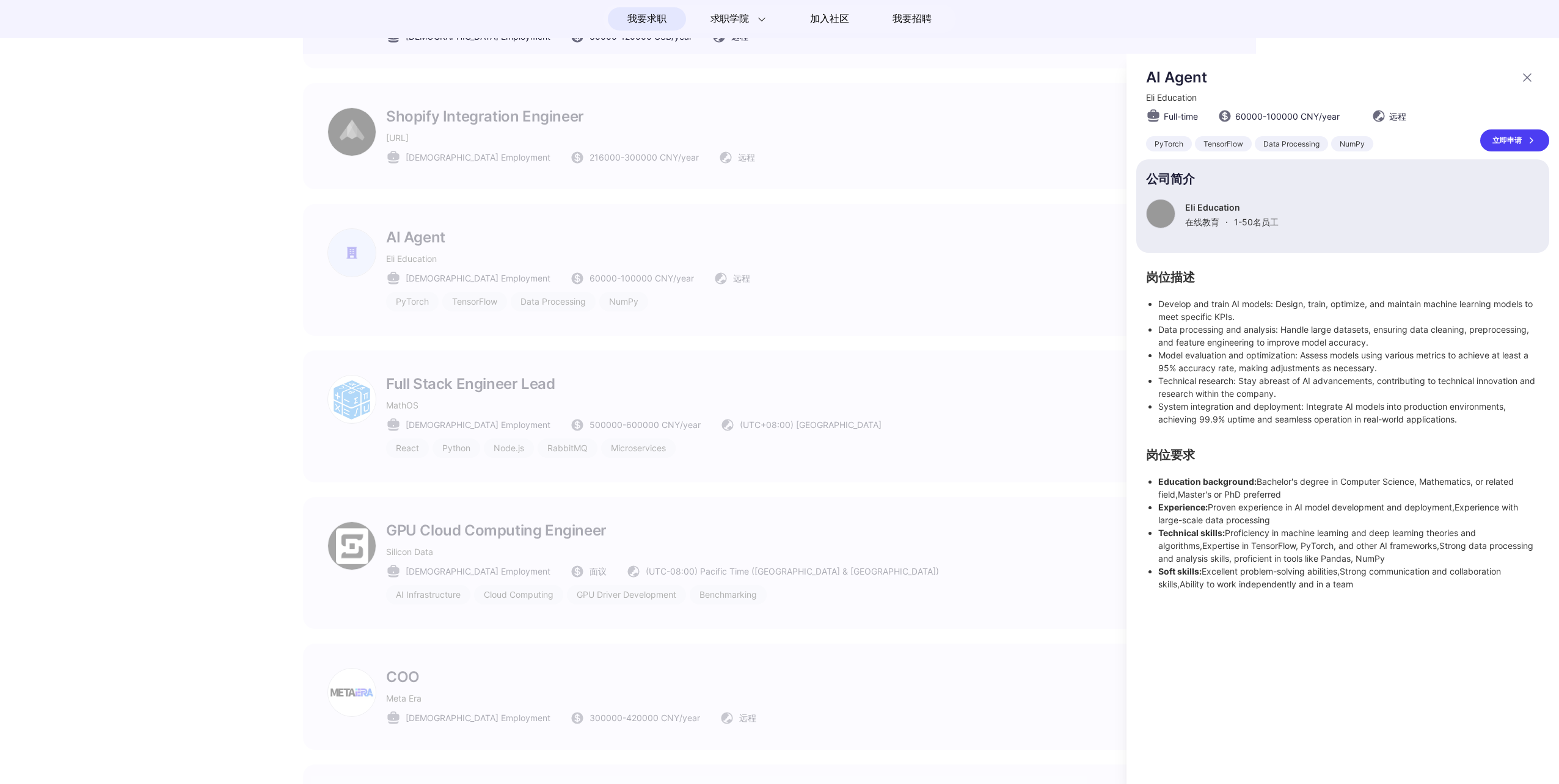
click at [230, 356] on div at bounding box center [779, 418] width 1559 height 731
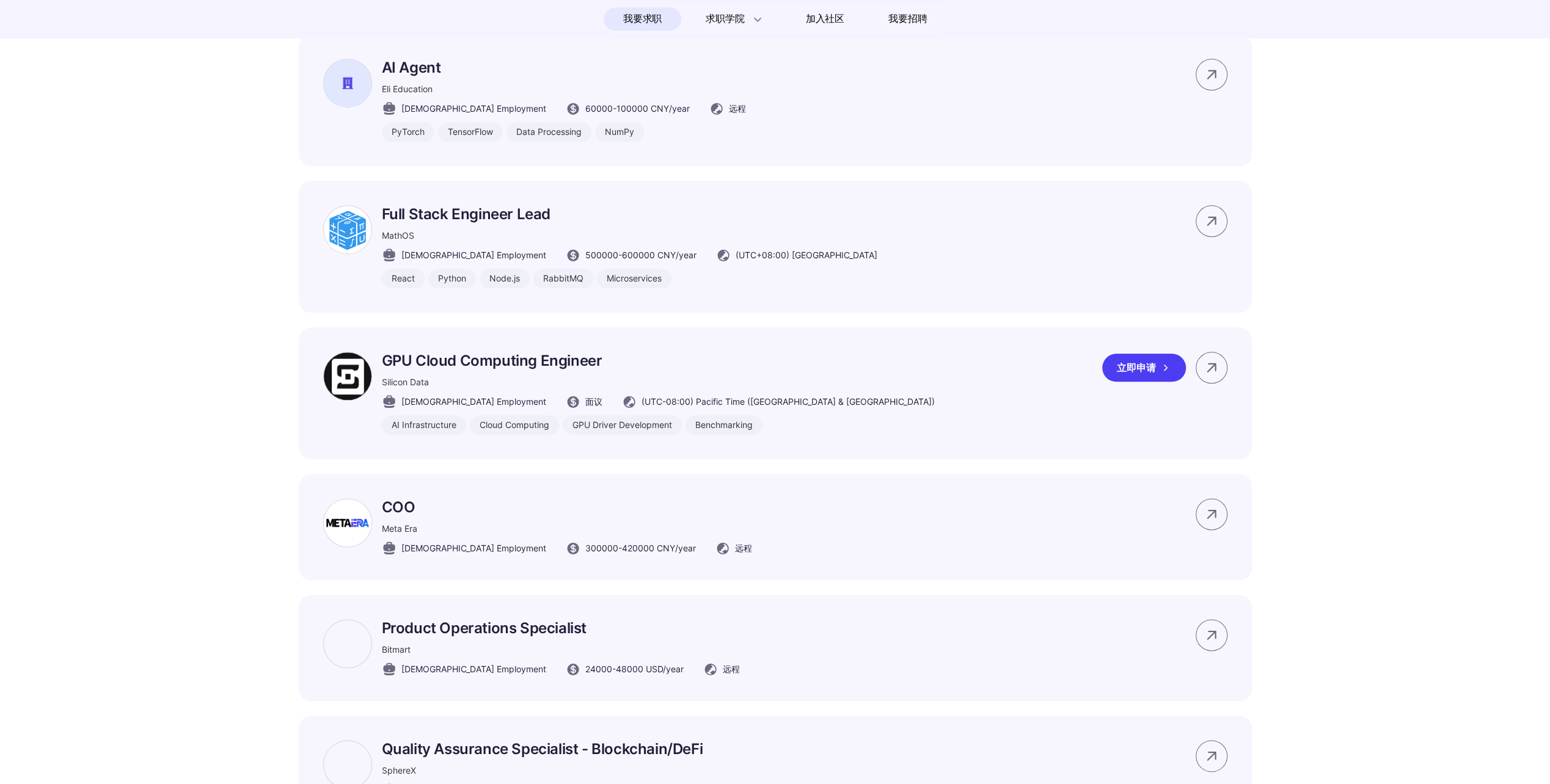
scroll to position [1343, 0]
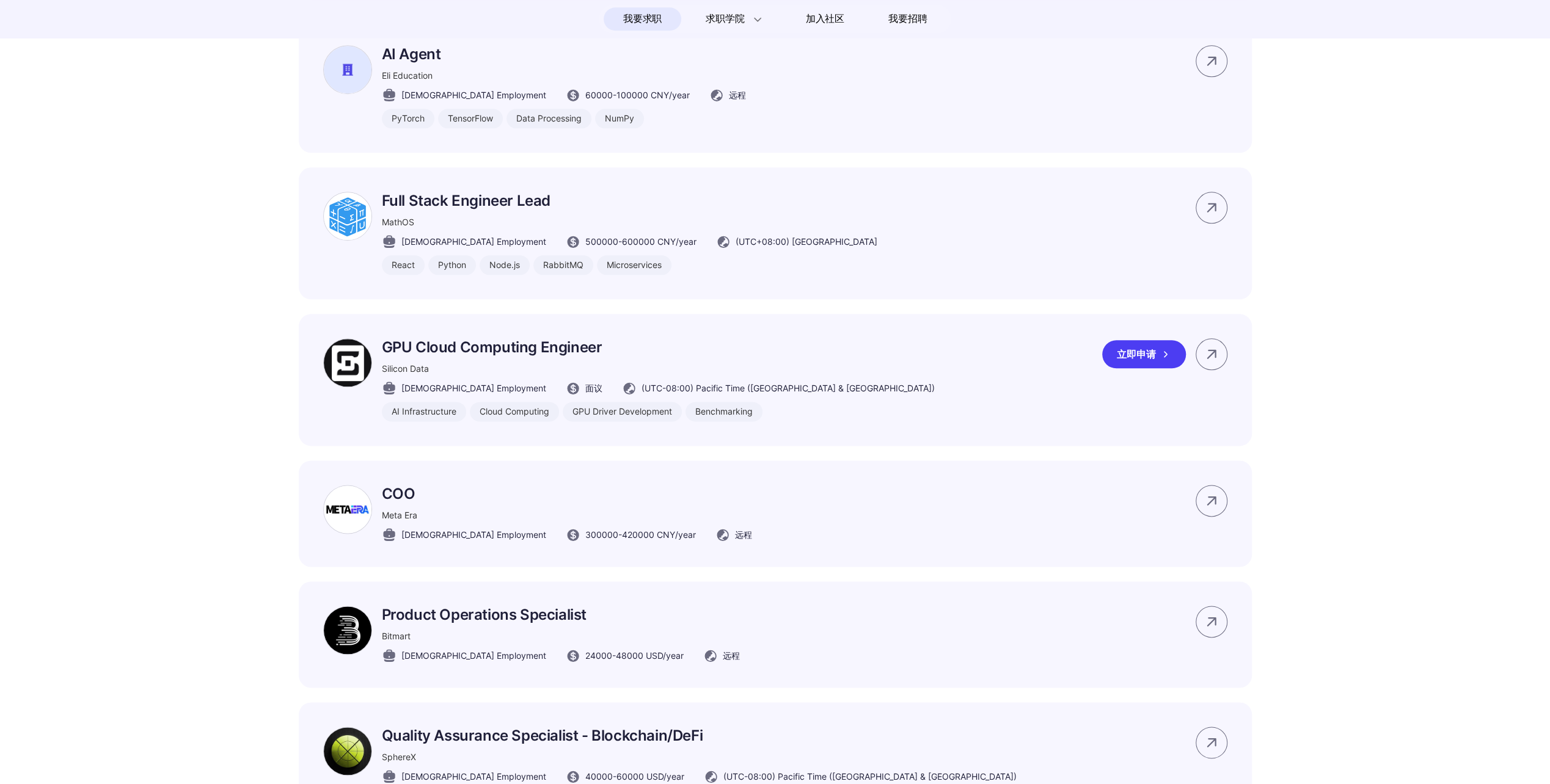
click at [848, 412] on div "GPU Cloud Computing Engineer Silicon Data Full-time Employment 面议 (UTC-08:00) P…" at bounding box center [776, 380] width 953 height 132
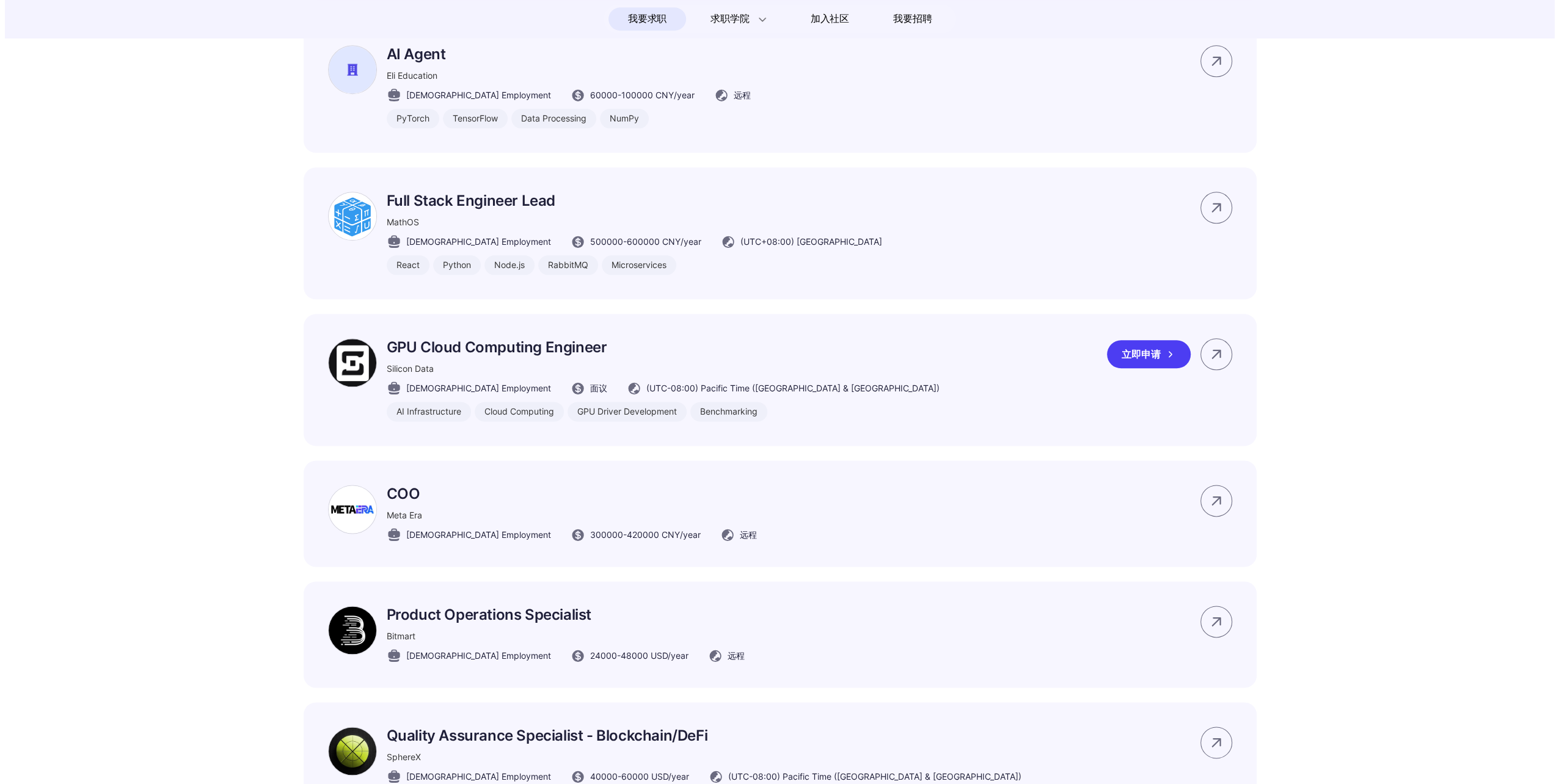
scroll to position [0, 0]
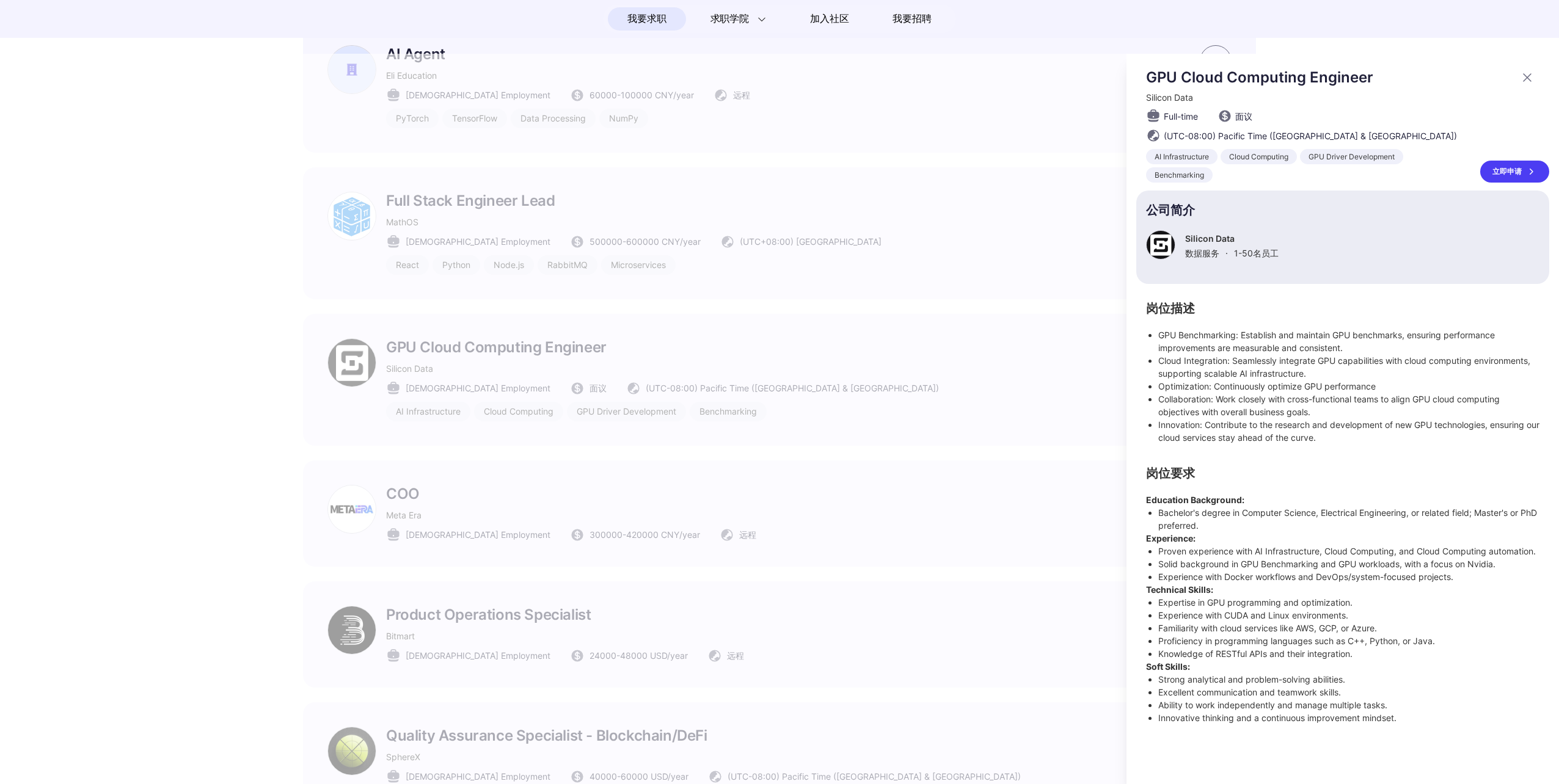
click at [145, 401] on div at bounding box center [779, 418] width 1559 height 731
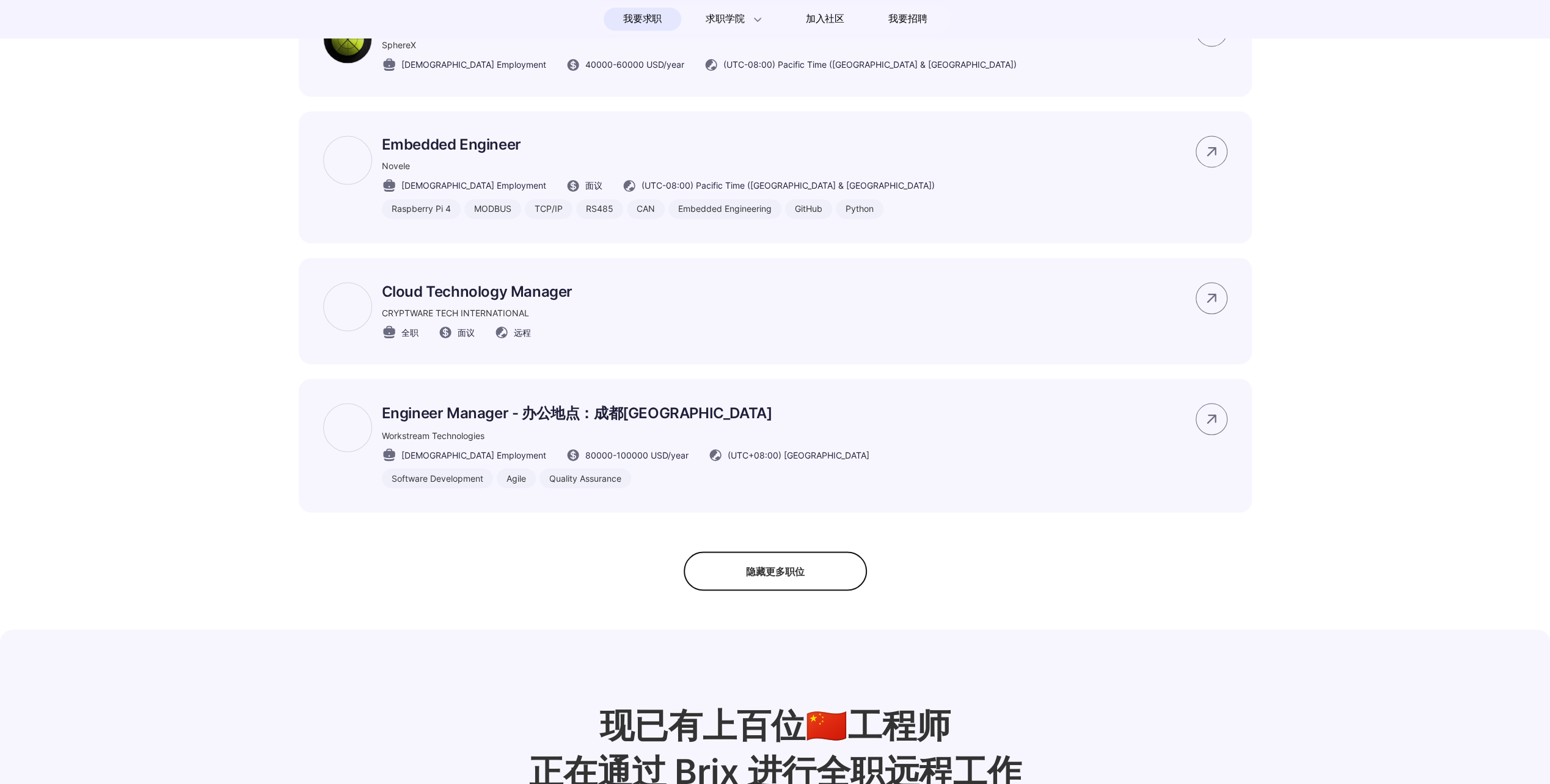
scroll to position [2076, 0]
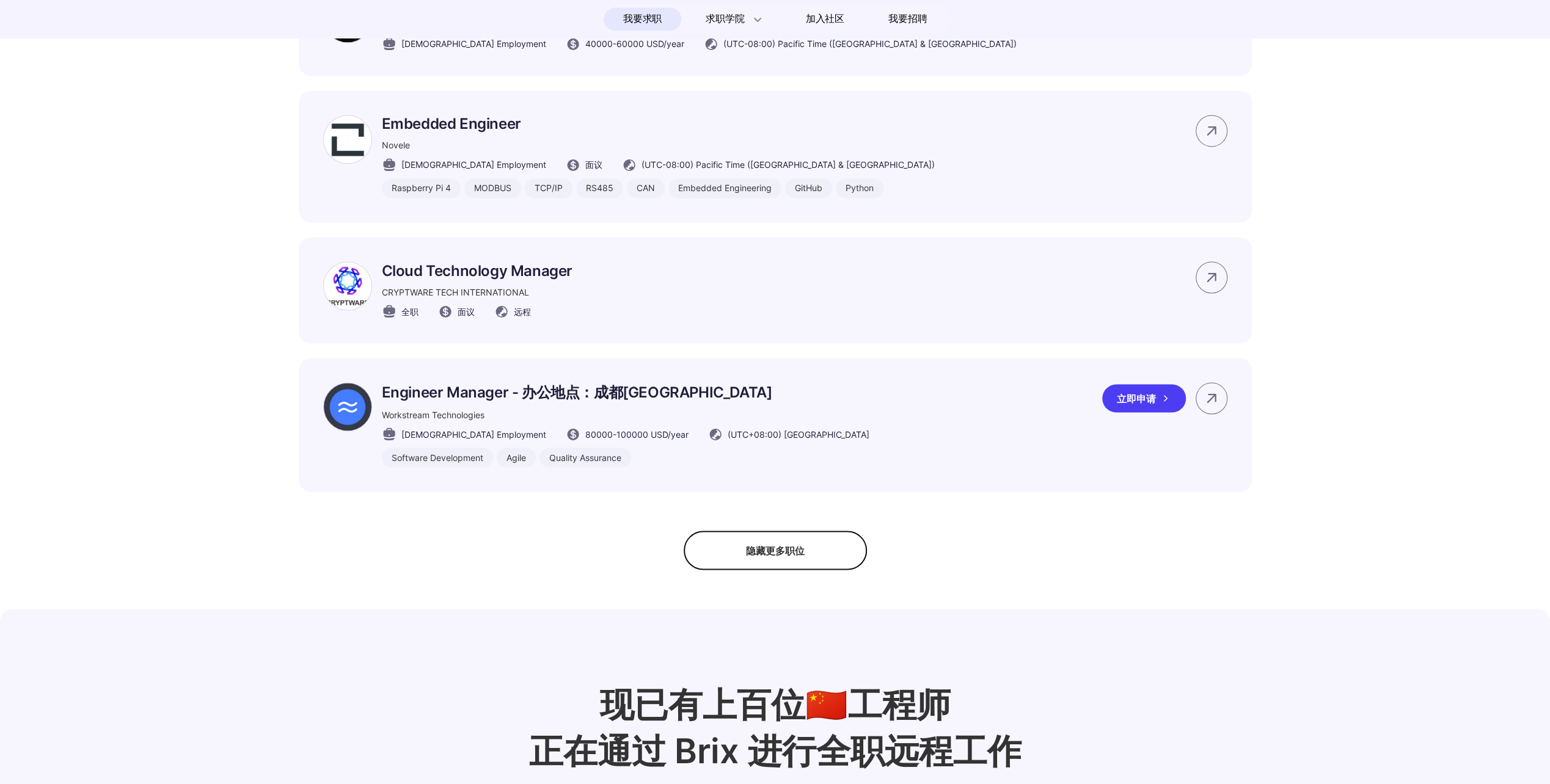
click at [583, 402] on p "Engineer Manager - 办公地点：成都太古里" at bounding box center [626, 392] width 487 height 20
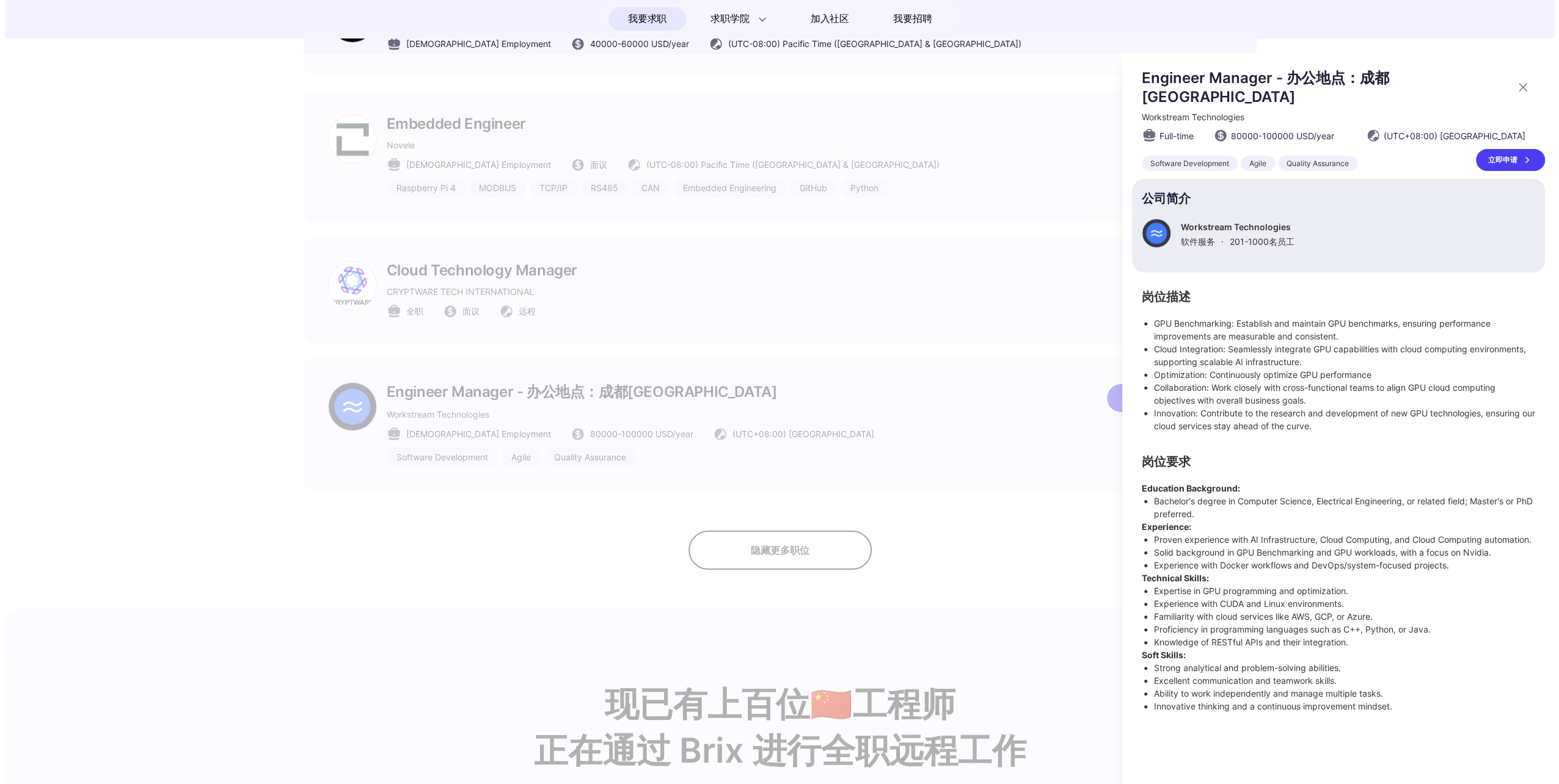
scroll to position [0, 0]
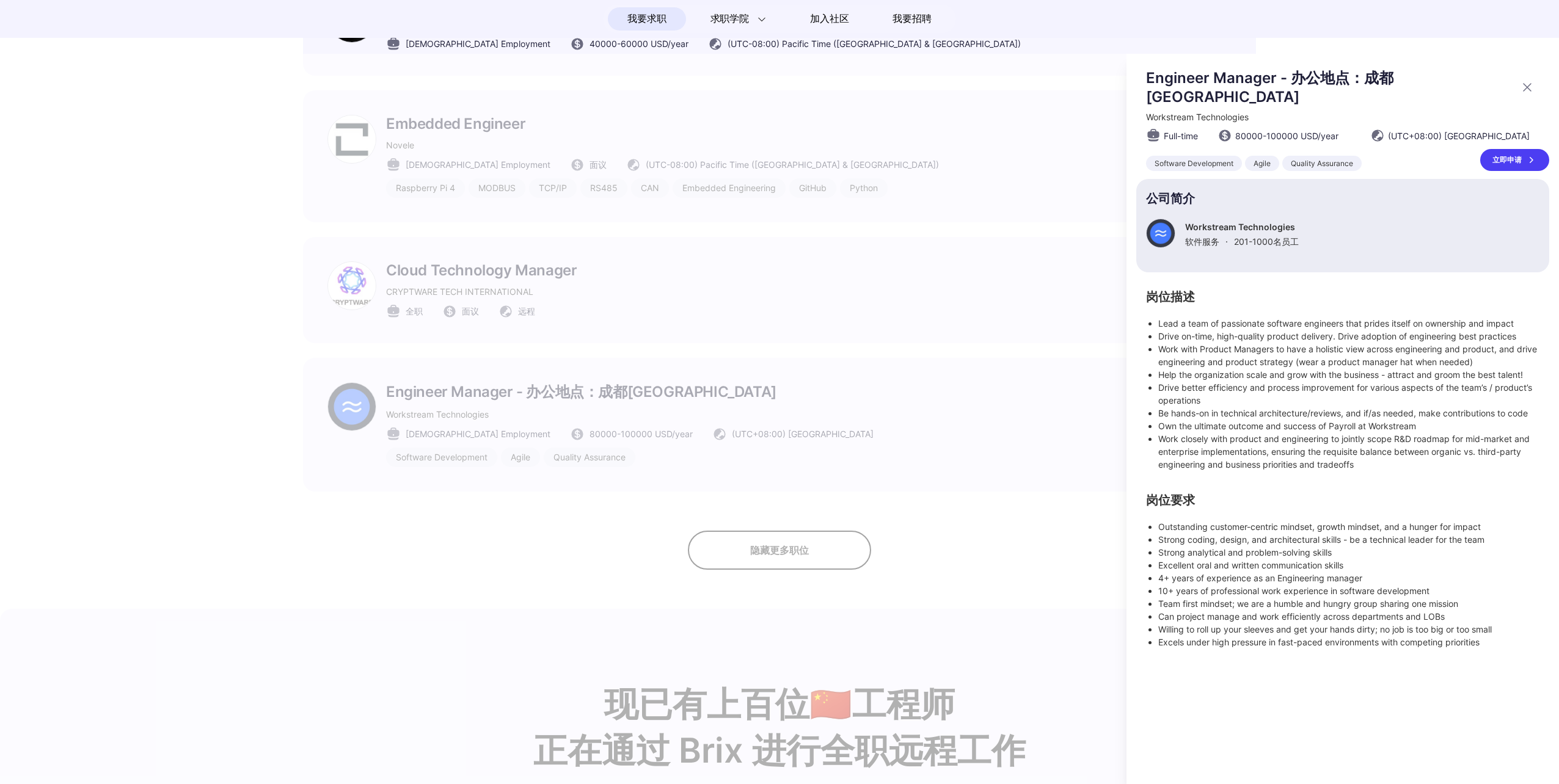
click at [1271, 381] on li "Drive better efficiency and process improvement for various aspects of the team…" at bounding box center [1349, 394] width 381 height 26
click at [1264, 406] on li "Be hands-on in technical architecture/reviews, and if/as needed, make contribut…" at bounding box center [1349, 413] width 381 height 13
click at [173, 479] on div at bounding box center [779, 418] width 1559 height 731
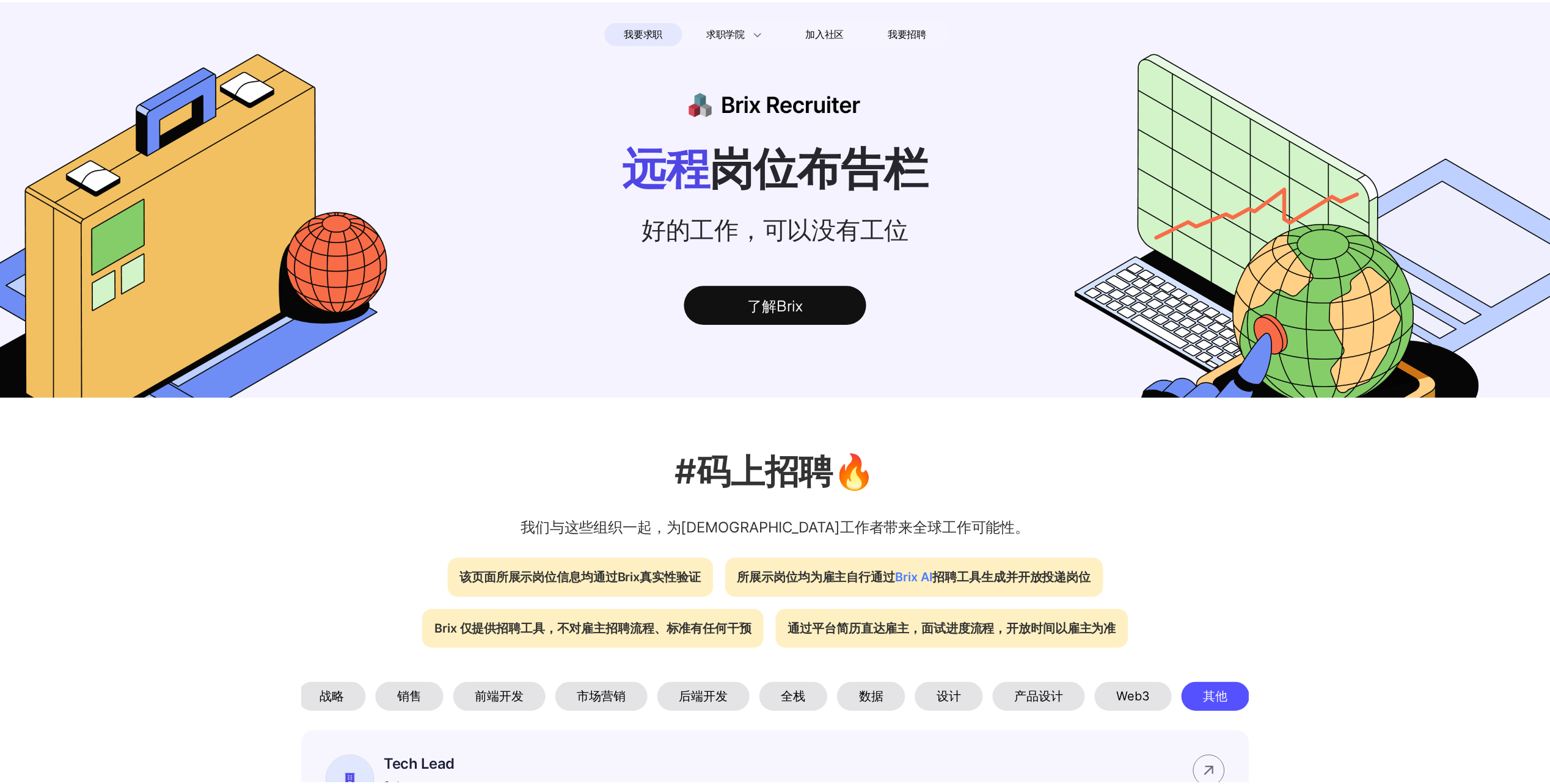
scroll to position [2076, 0]
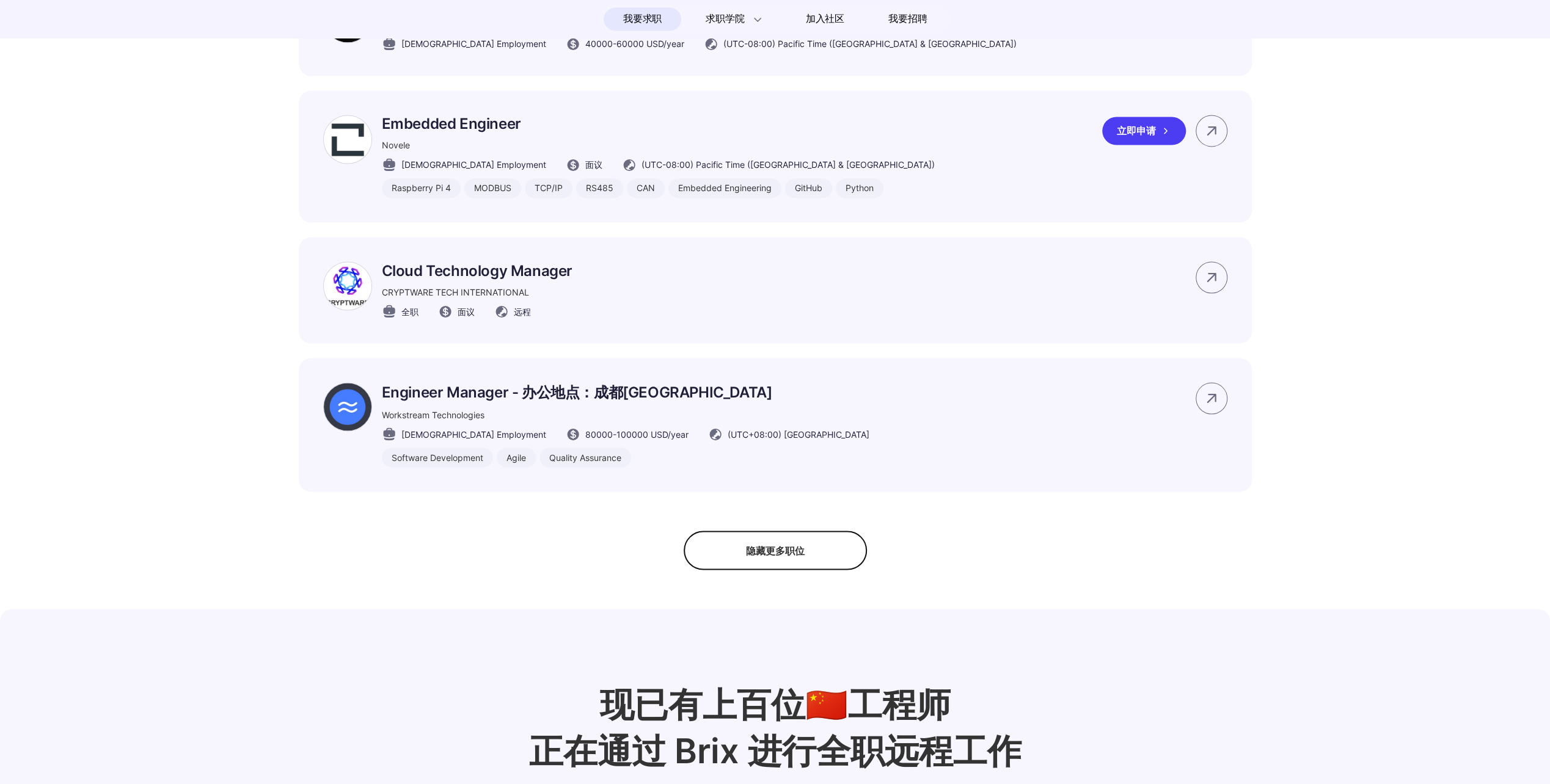
click at [463, 156] on div "Embedded Engineer Novele Full-time Employment 面议 (UTC-08:00) Pacific Time (US &…" at bounding box center [659, 156] width 553 height 83
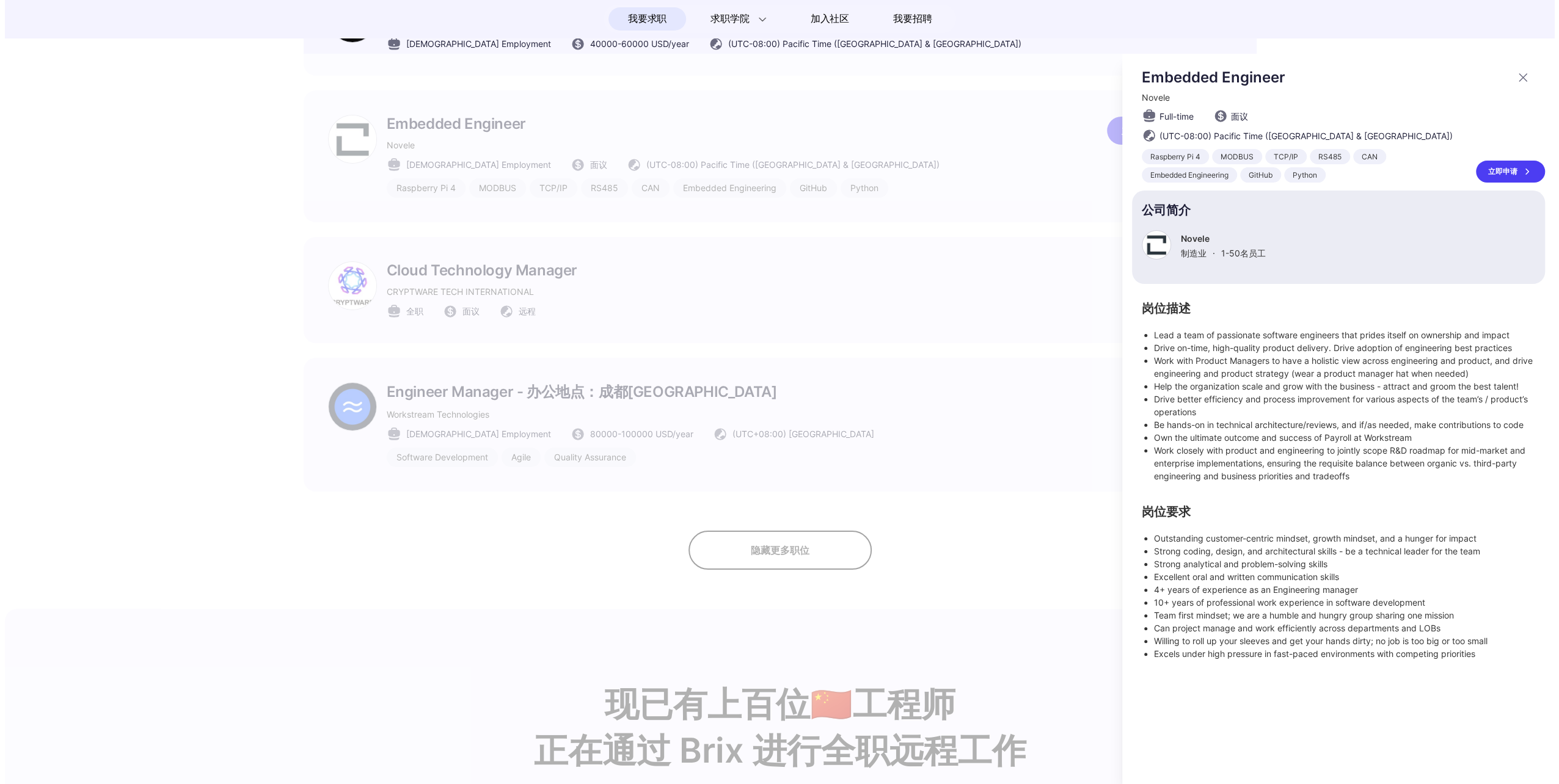
scroll to position [0, 0]
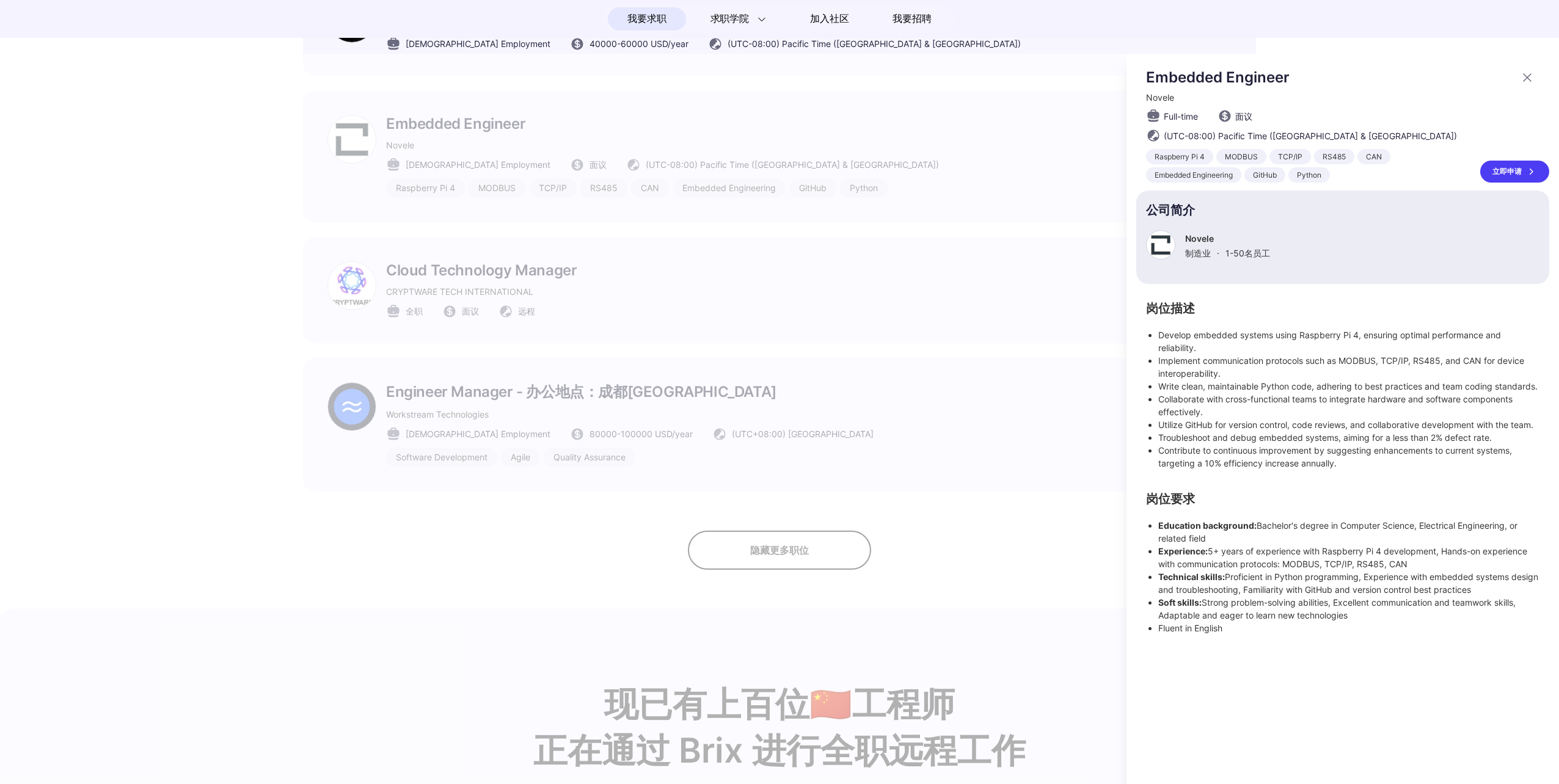
click at [887, 443] on div at bounding box center [779, 418] width 1559 height 731
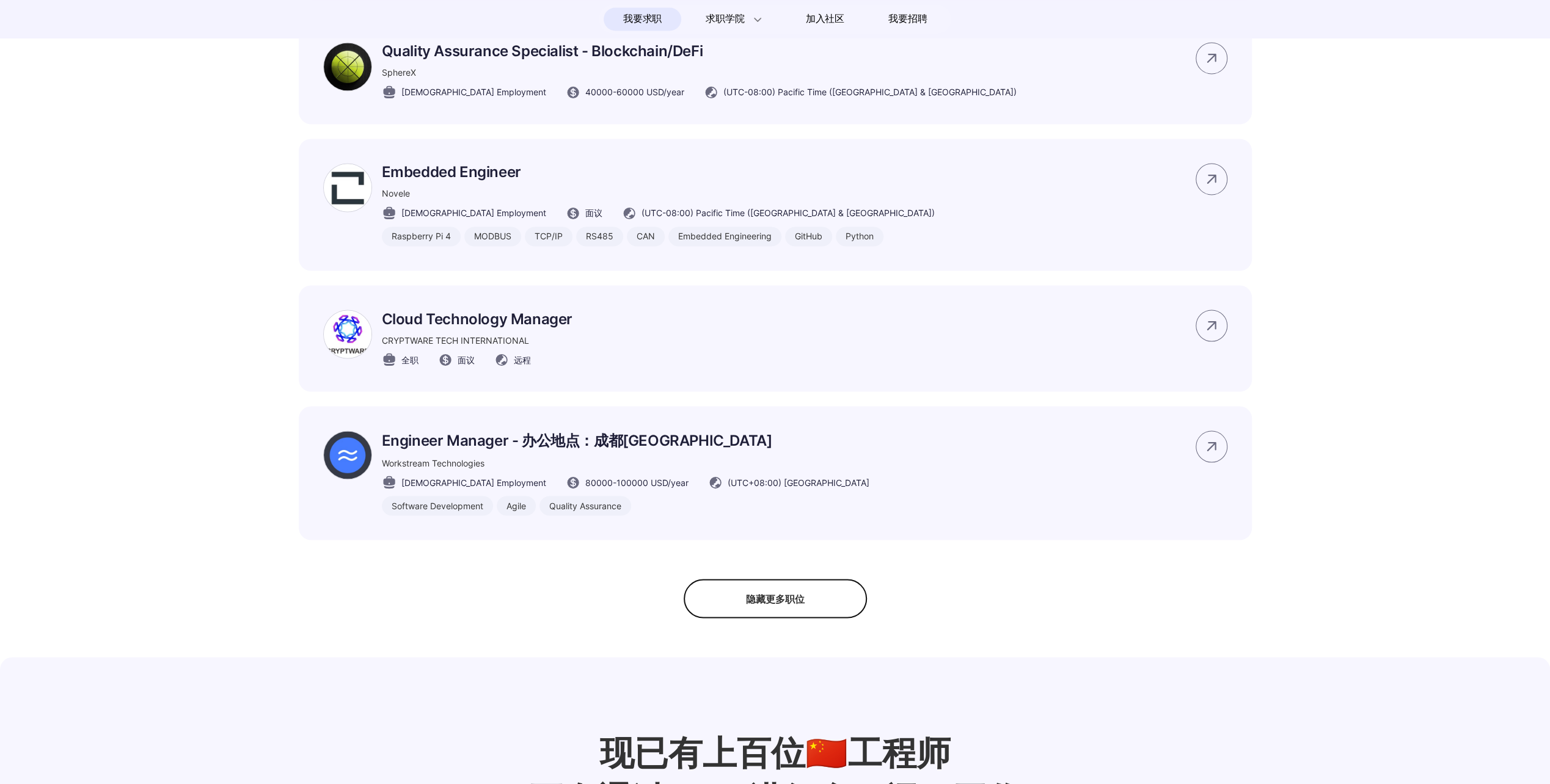
scroll to position [1954, 0]
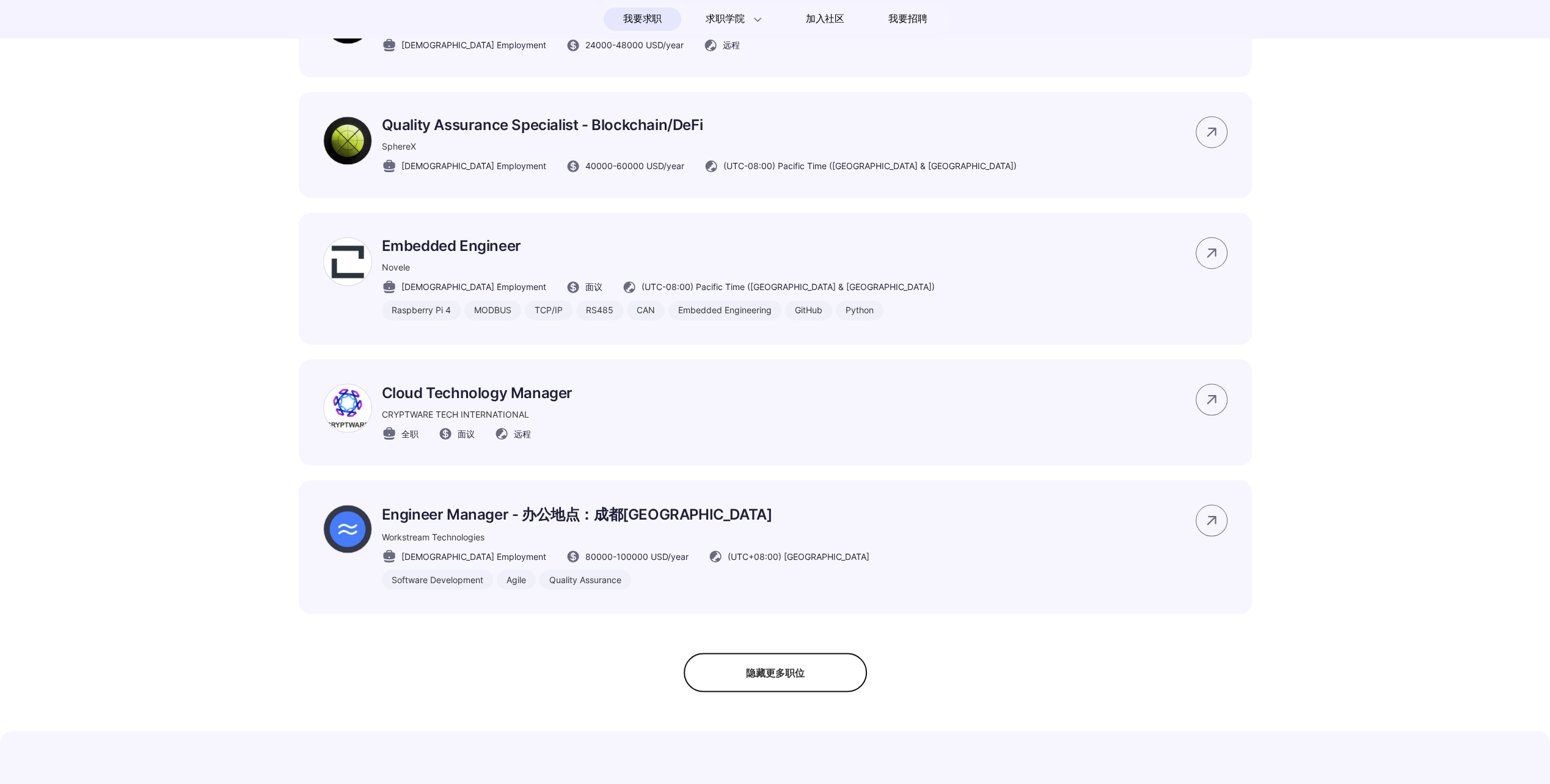
click at [793, 685] on div "隐藏更多职位" at bounding box center [775, 672] width 183 height 39
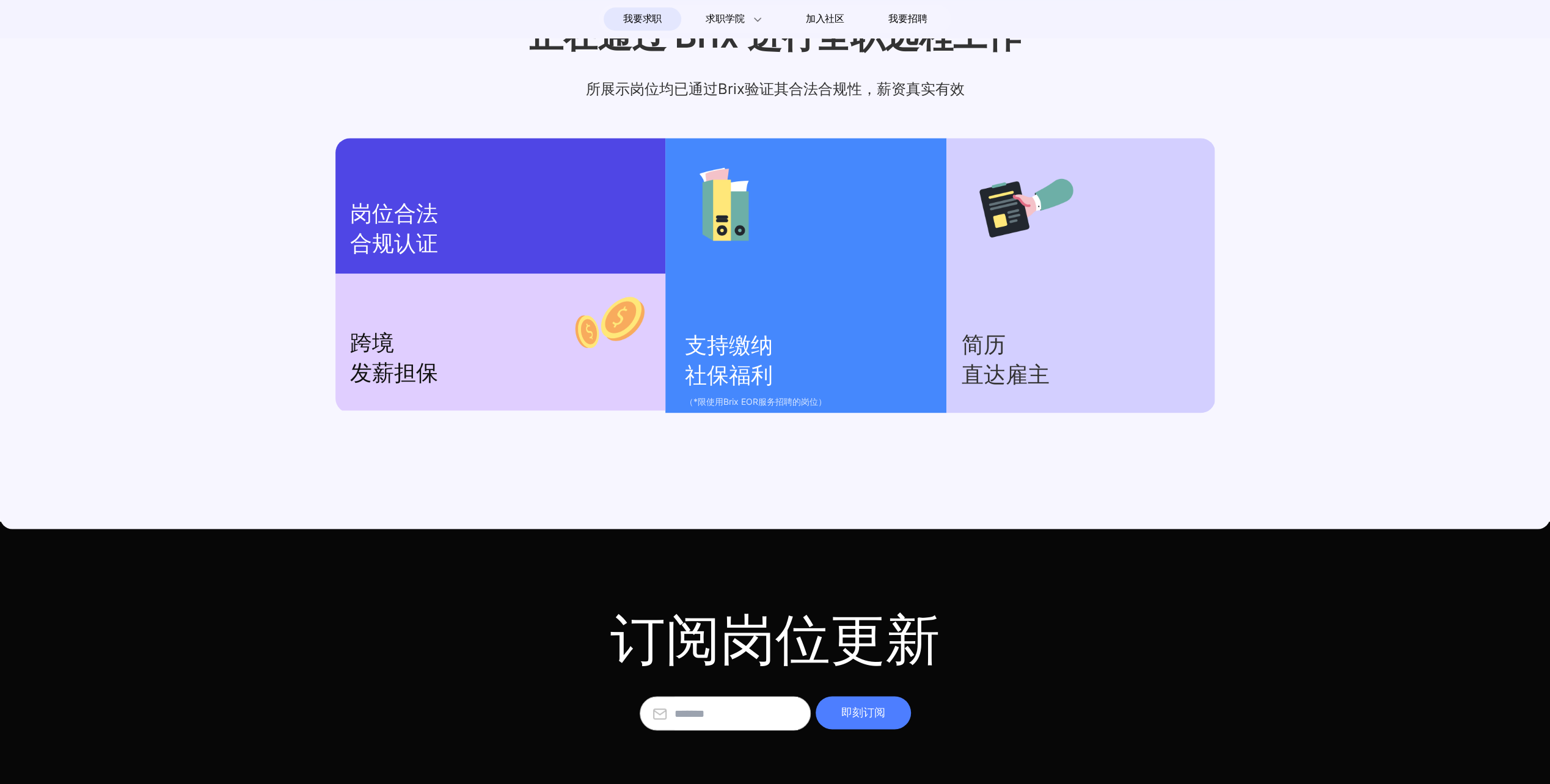
scroll to position [1422, 0]
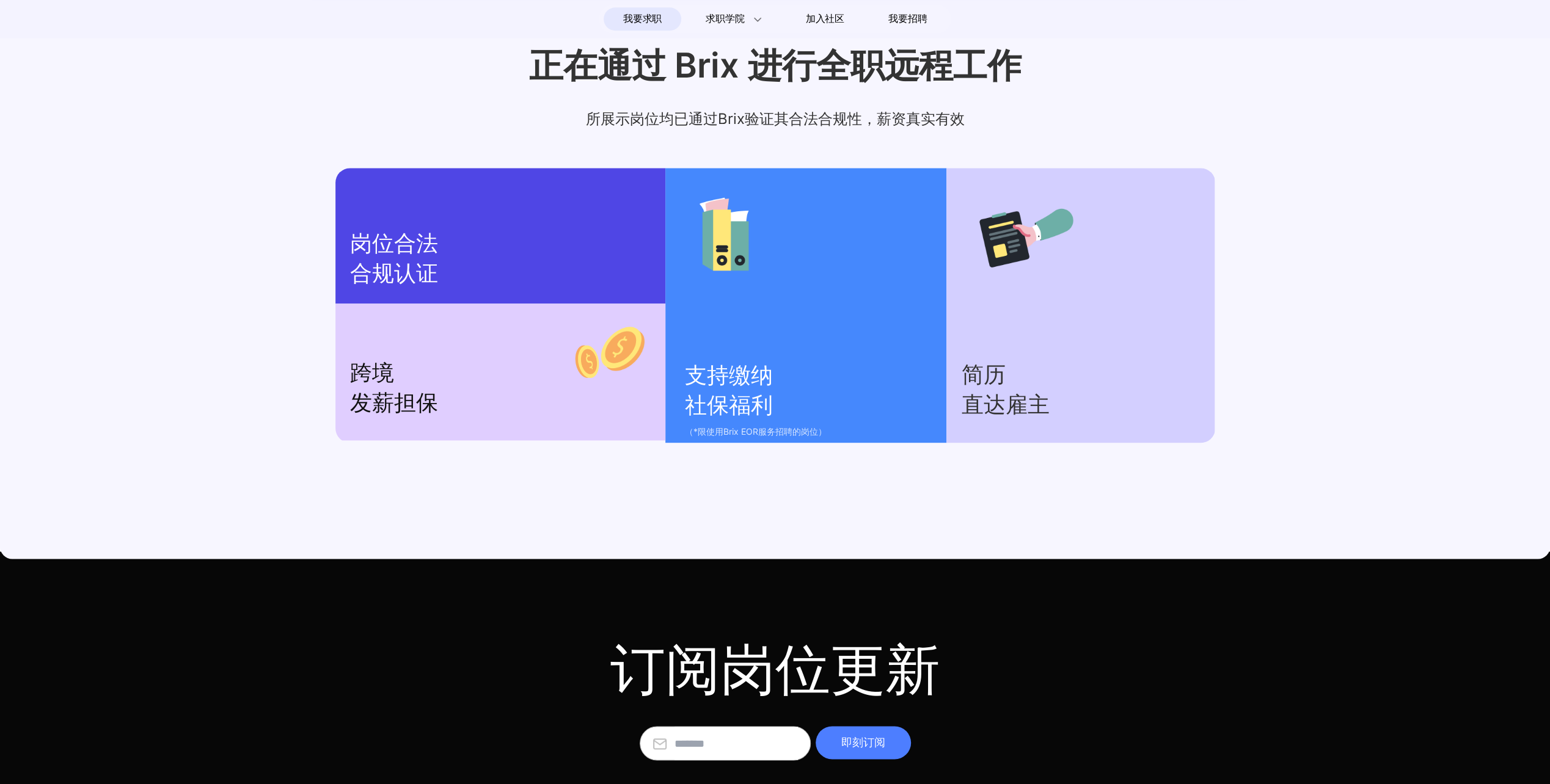
click at [815, 386] on p "支持缴纳 社保福利" at bounding box center [810, 391] width 250 height 60
drag, startPoint x: 745, startPoint y: 453, endPoint x: 837, endPoint y: 454, distance: 92.0
click at [837, 439] on p "（*限使用Brix EOR服务招聘的岗位）" at bounding box center [810, 431] width 250 height 14
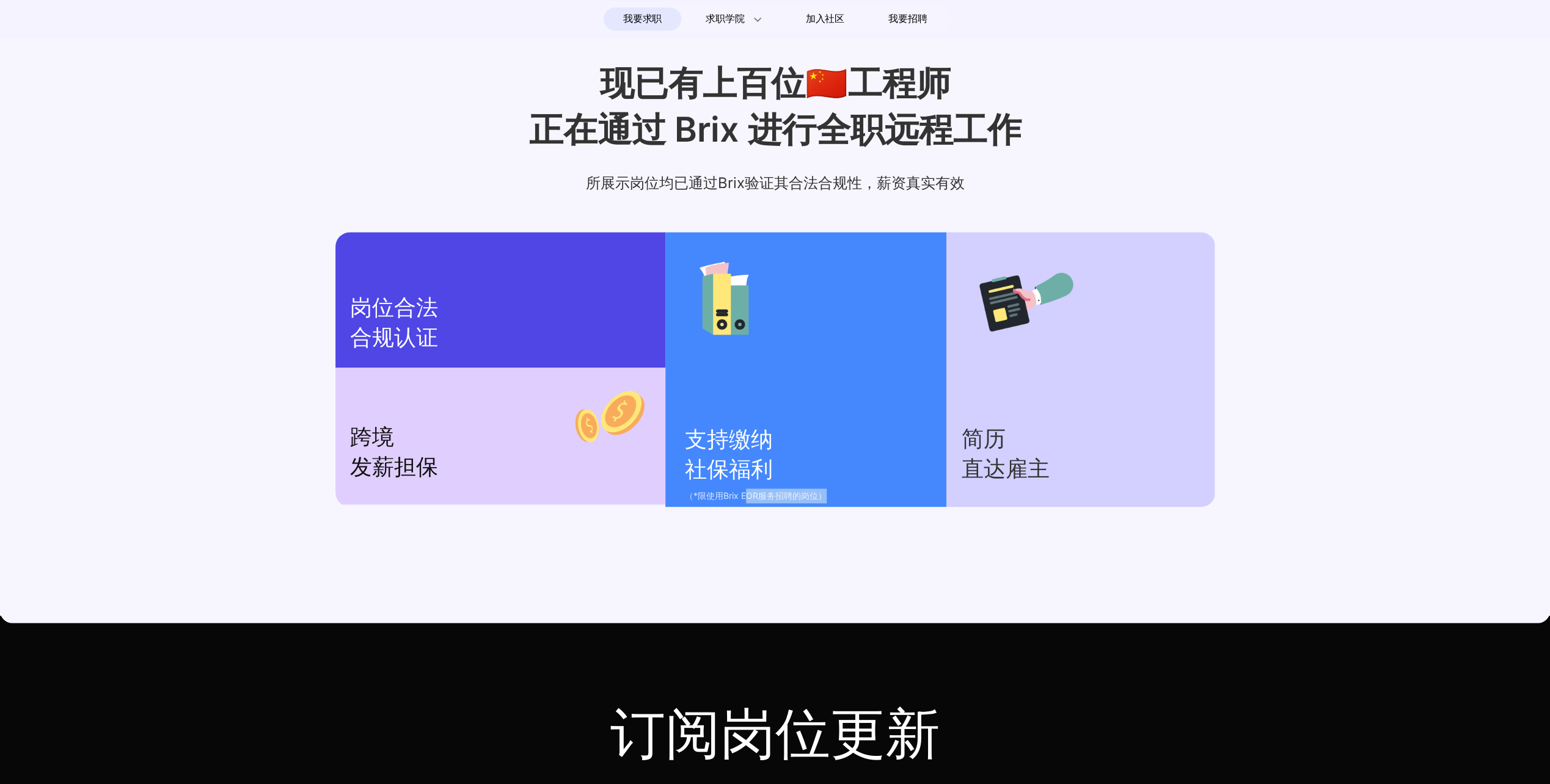
scroll to position [1300, 0]
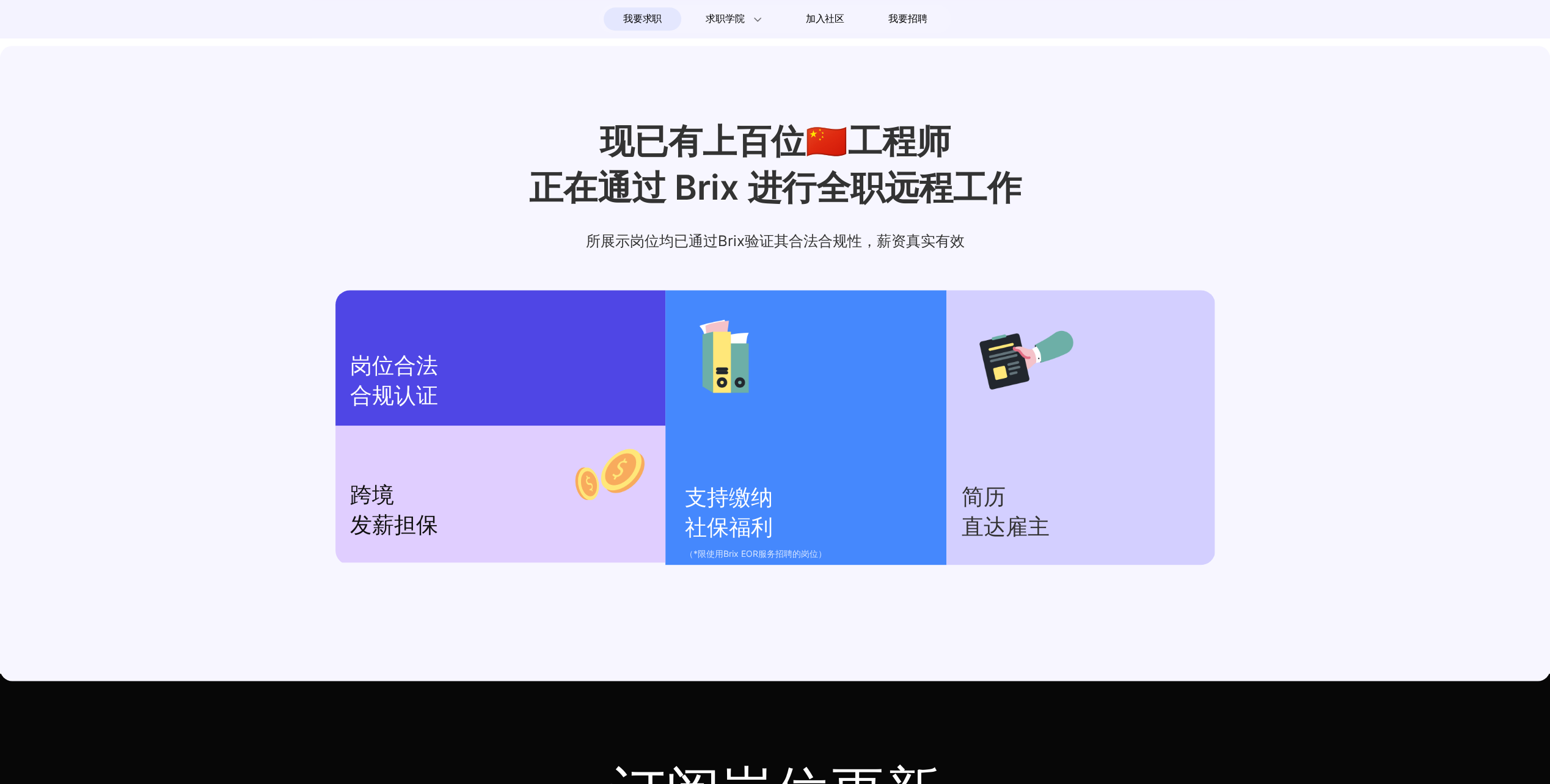
click at [167, 364] on div "现已有上百位🇨🇳工程师 正在通过 Brix 进行全职远程工作 所展示岗位均已通过Brix验证其合法合规性，薪资真实有效 岗位合法 合规认证 跨境 发薪担保 支…" at bounding box center [775, 342] width 1550 height 445
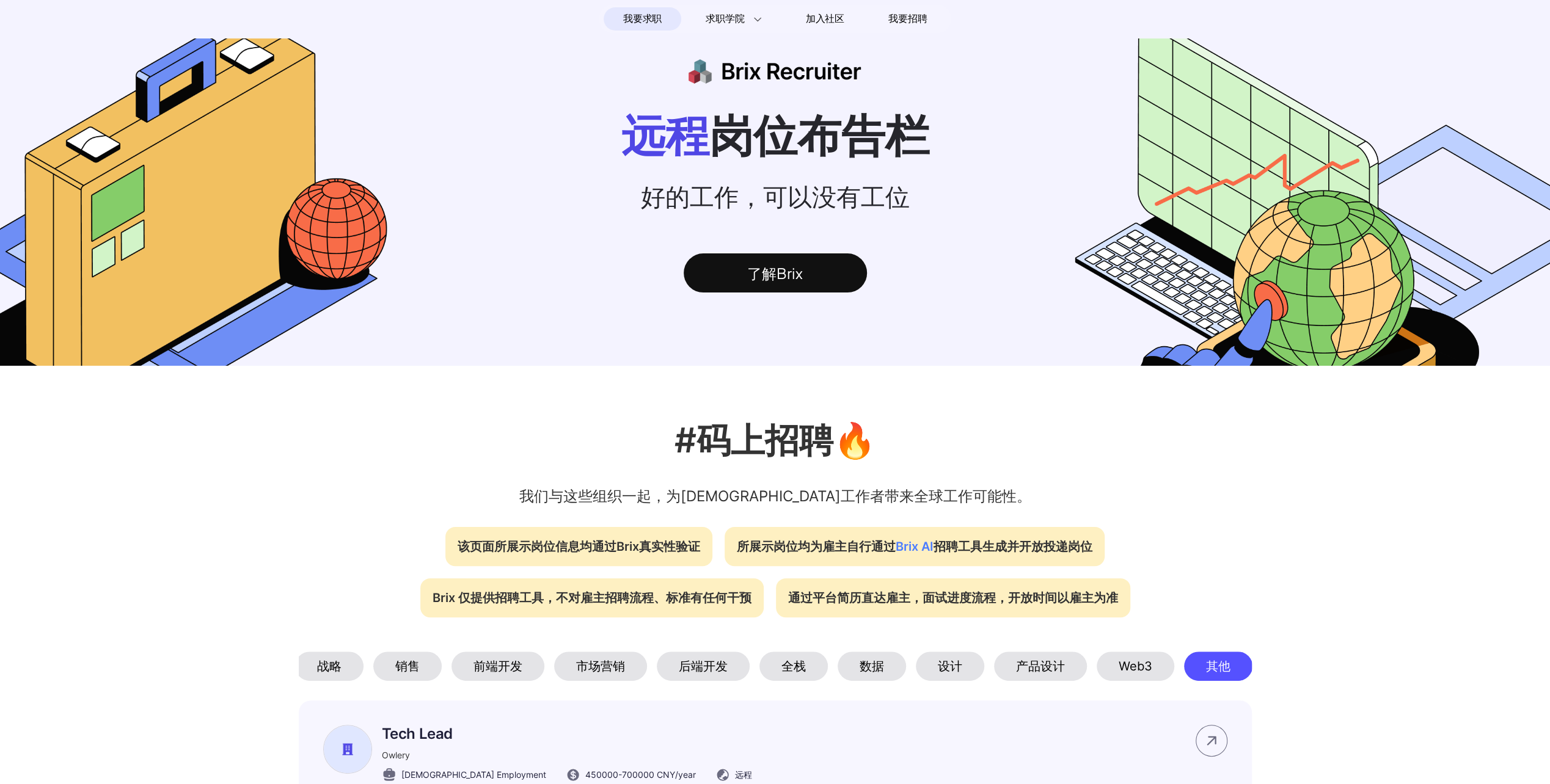
scroll to position [0, 0]
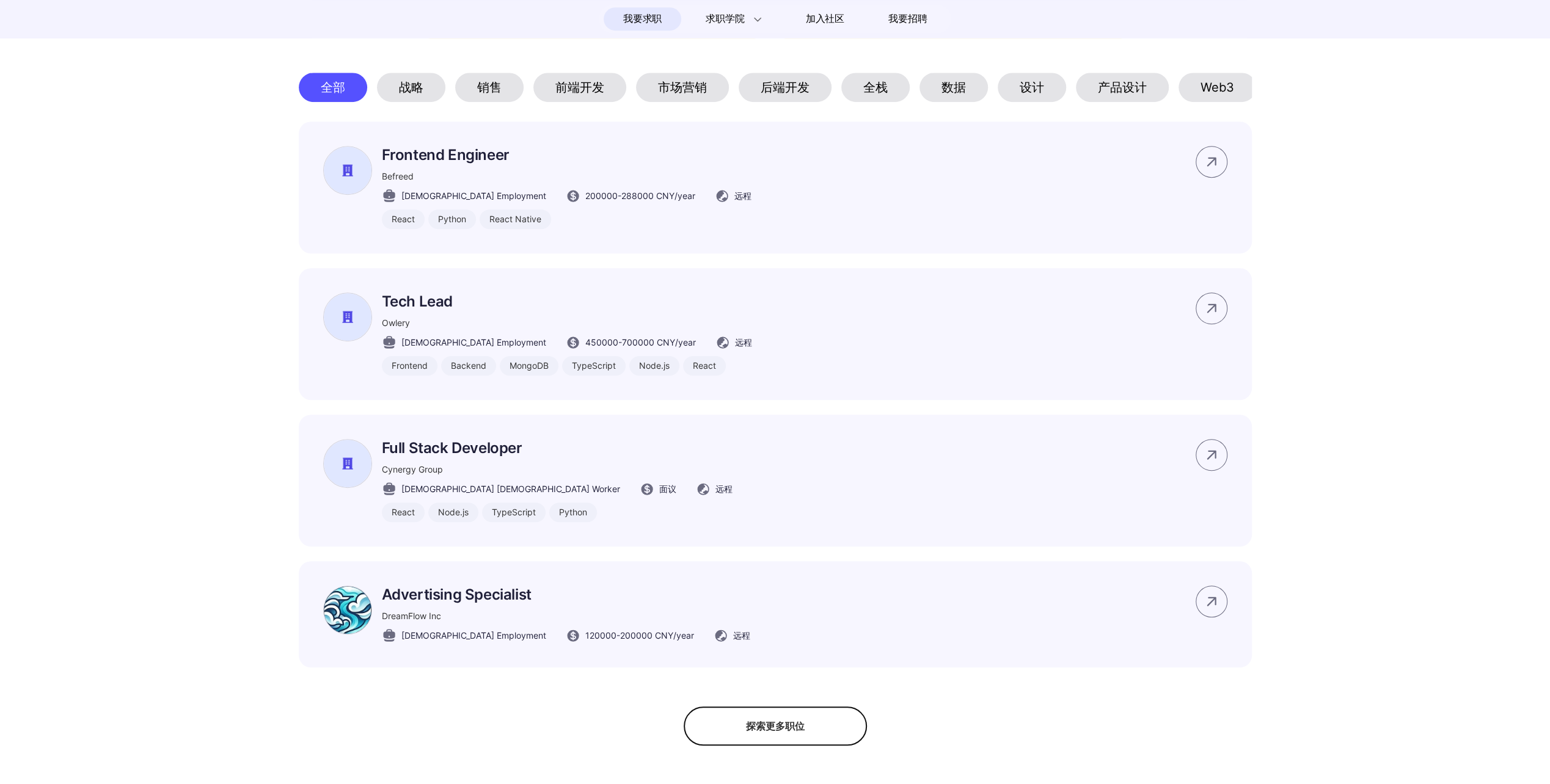
scroll to position [855, 0]
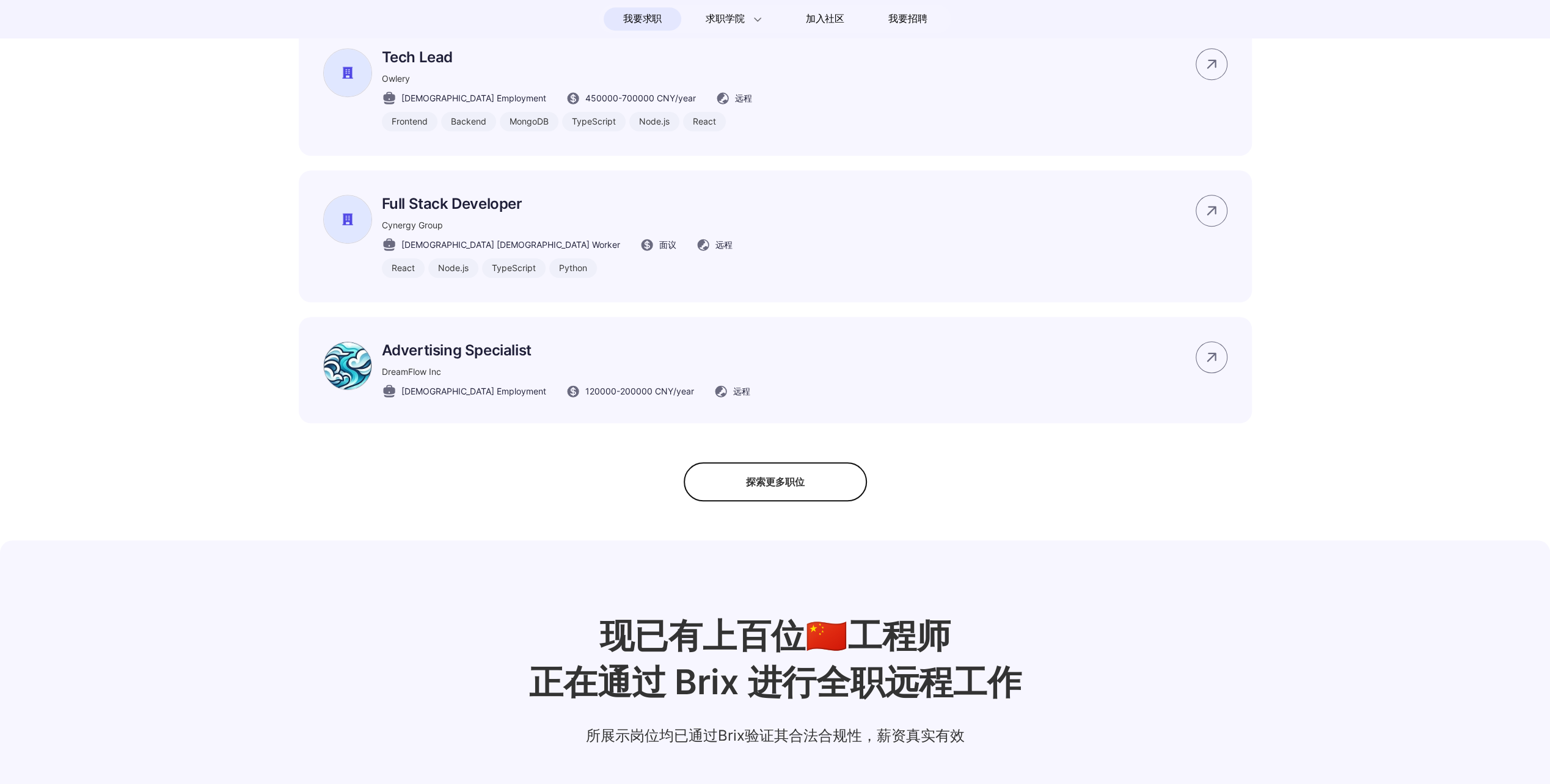
click at [181, 291] on section "#码上招聘🔥 我们与这些组织一起，为中国工作者带来全球工作可能性。 该页面所展示岗位信息均通过Brix真实性验证 所展示岗位均为雇主自行通过 Brix AI …" at bounding box center [775, 22] width 1550 height 959
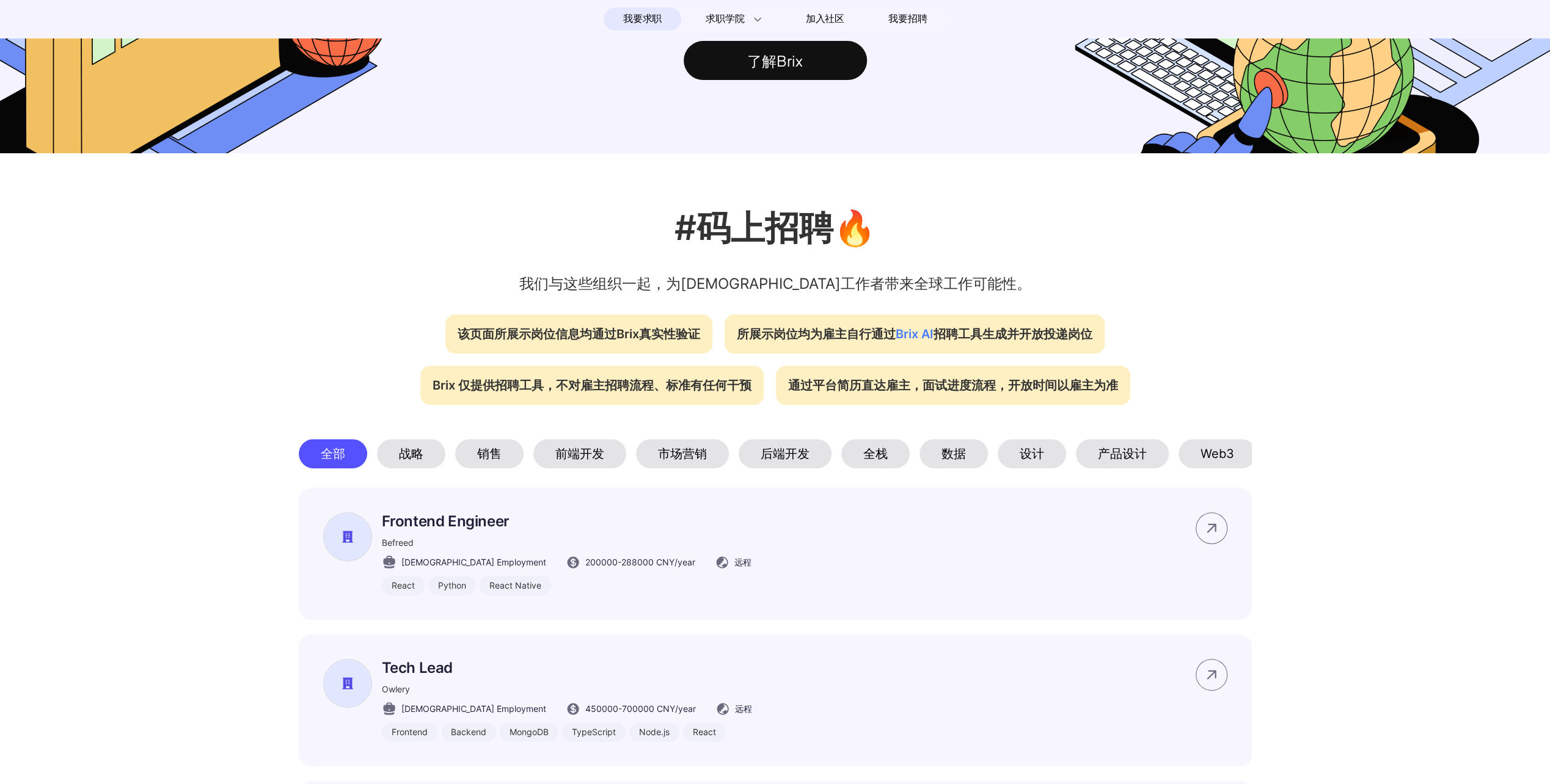
scroll to position [0, 0]
